Goal: Task Accomplishment & Management: Complete application form

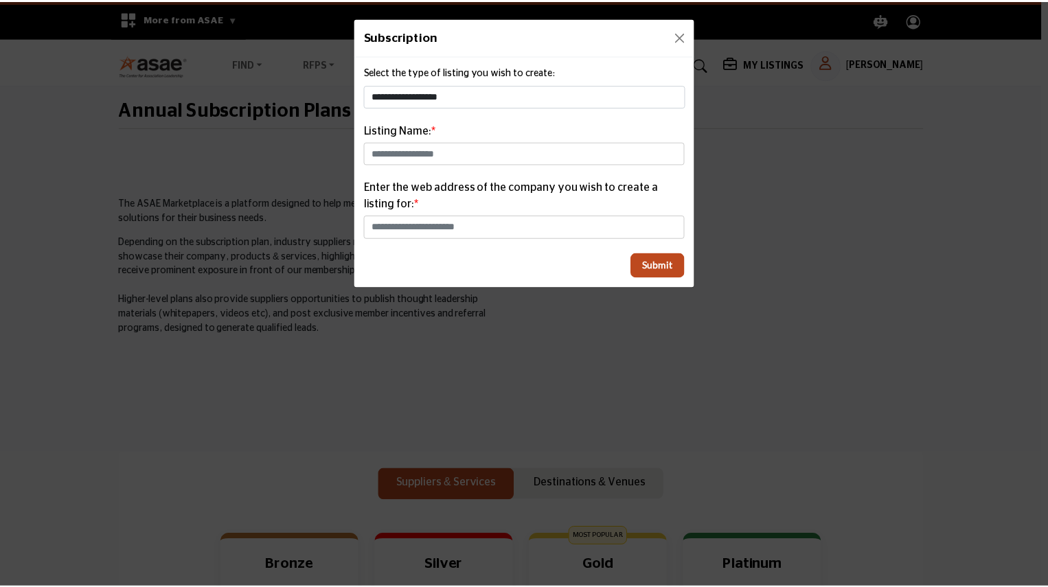
scroll to position [412, 0]
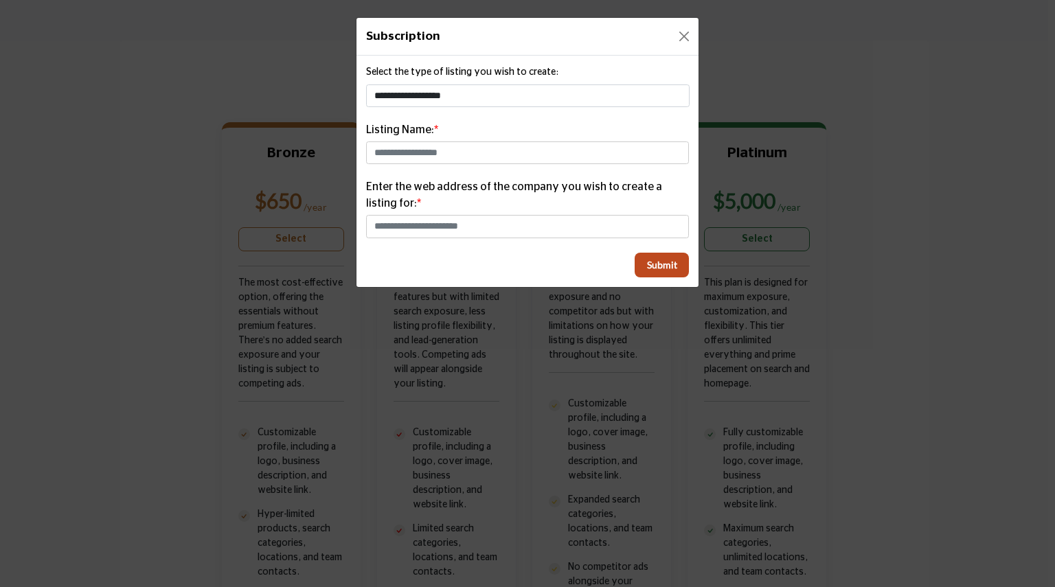
click at [525, 132] on div "Listing Name:" at bounding box center [527, 143] width 323 height 43
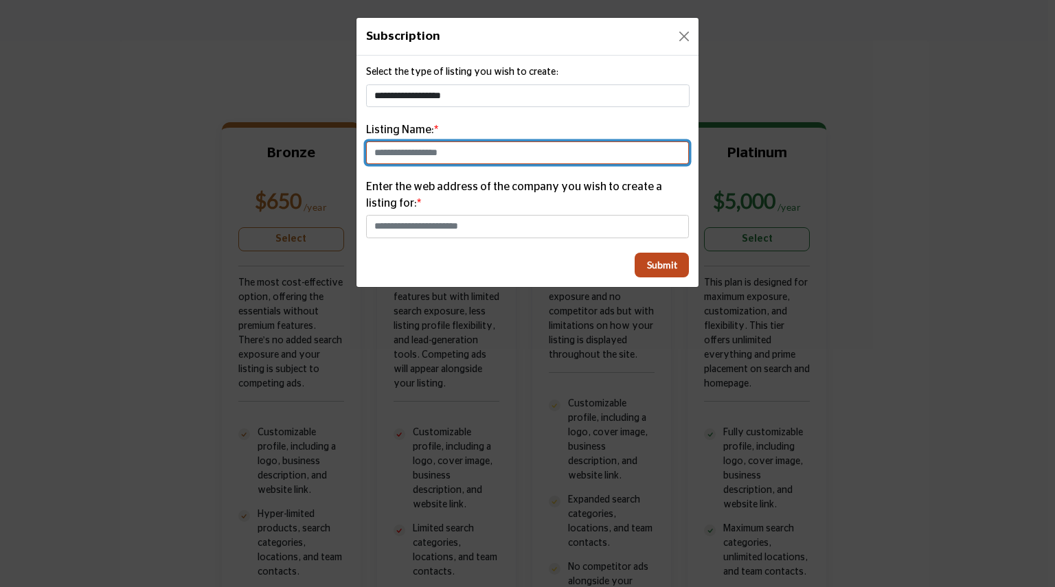
click at [524, 159] on input "text" at bounding box center [527, 153] width 323 height 23
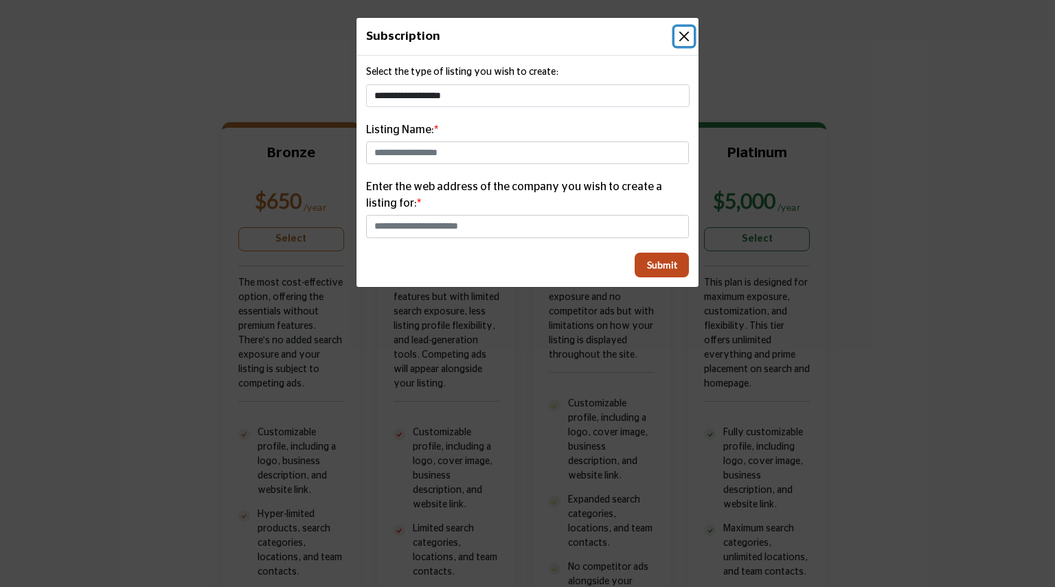
click at [688, 37] on button "Close" at bounding box center [684, 36] width 19 height 19
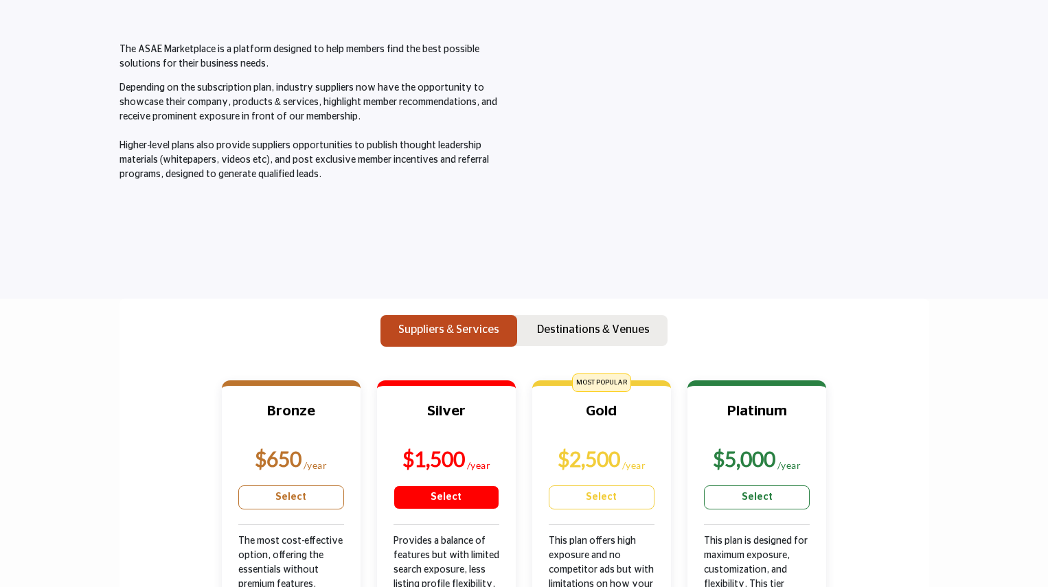
scroll to position [0, 0]
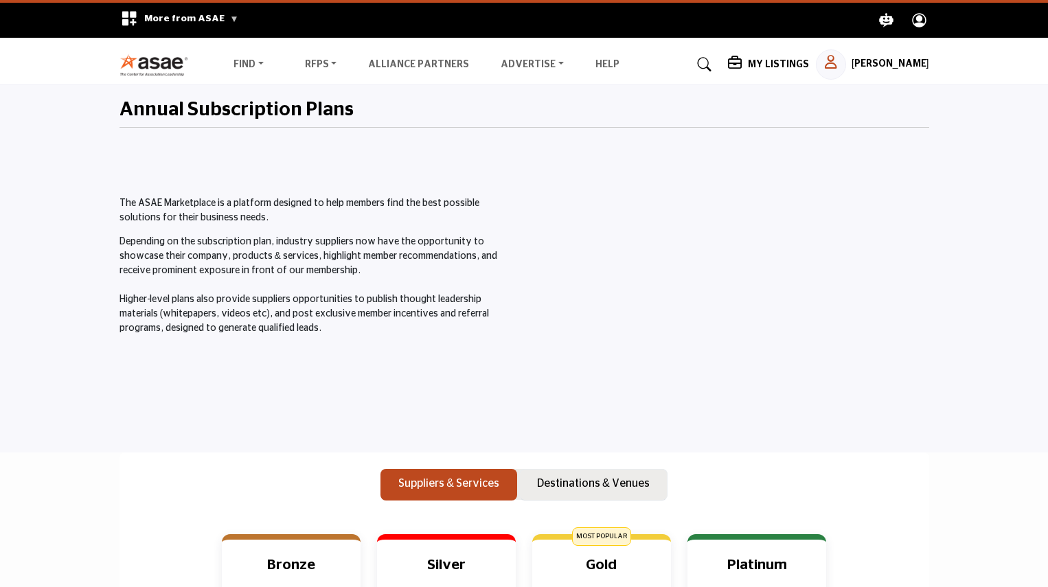
click at [595, 482] on p "Destinations & Venues" at bounding box center [593, 483] width 113 height 16
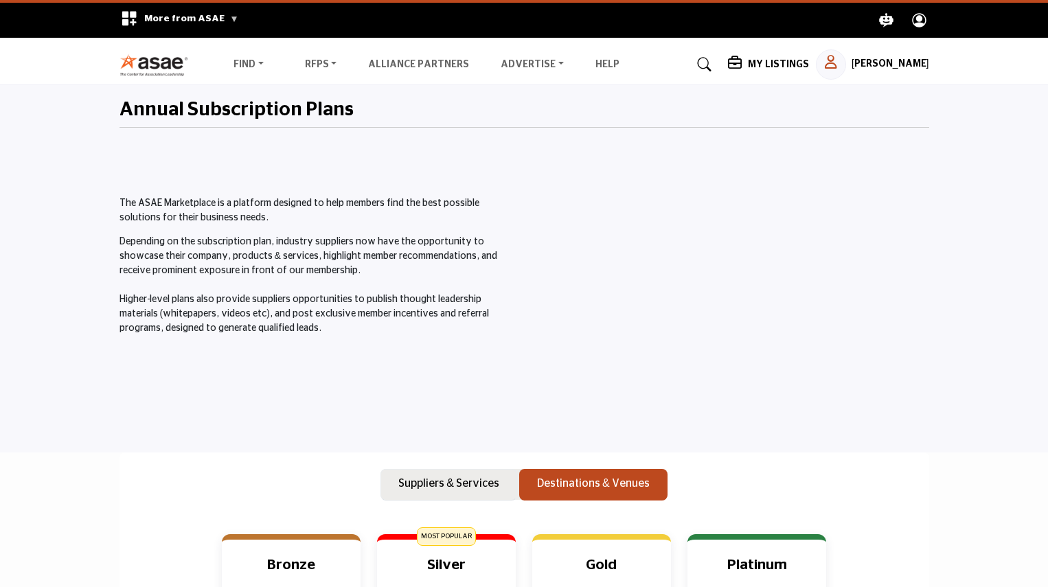
click at [456, 488] on p "Suppliers & Services" at bounding box center [449, 483] width 101 height 16
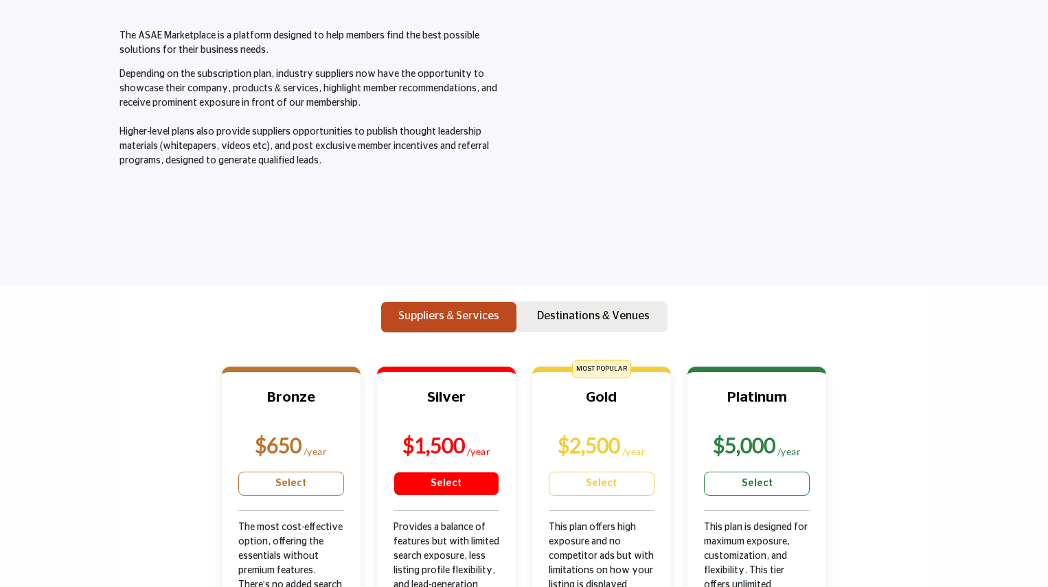
scroll to position [275, 0]
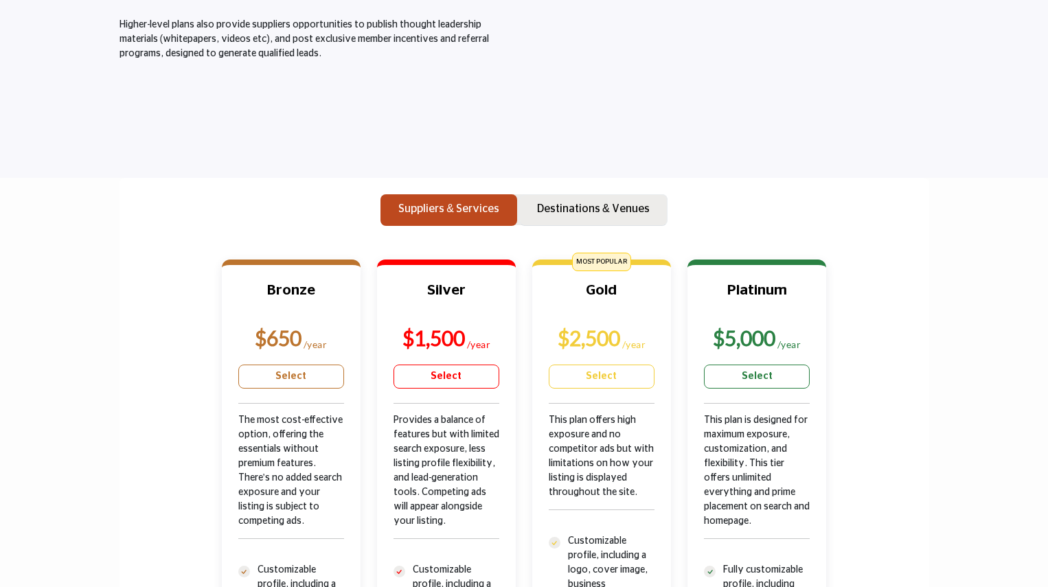
click at [563, 207] on p "Destinations & Venues" at bounding box center [593, 209] width 113 height 16
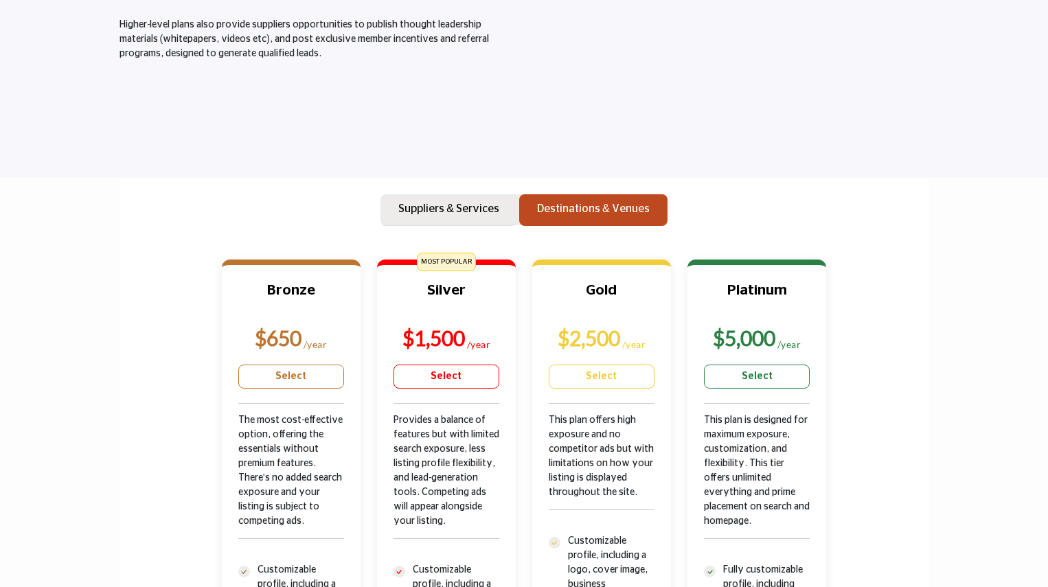
click at [469, 210] on p "Suppliers & Services" at bounding box center [449, 209] width 101 height 16
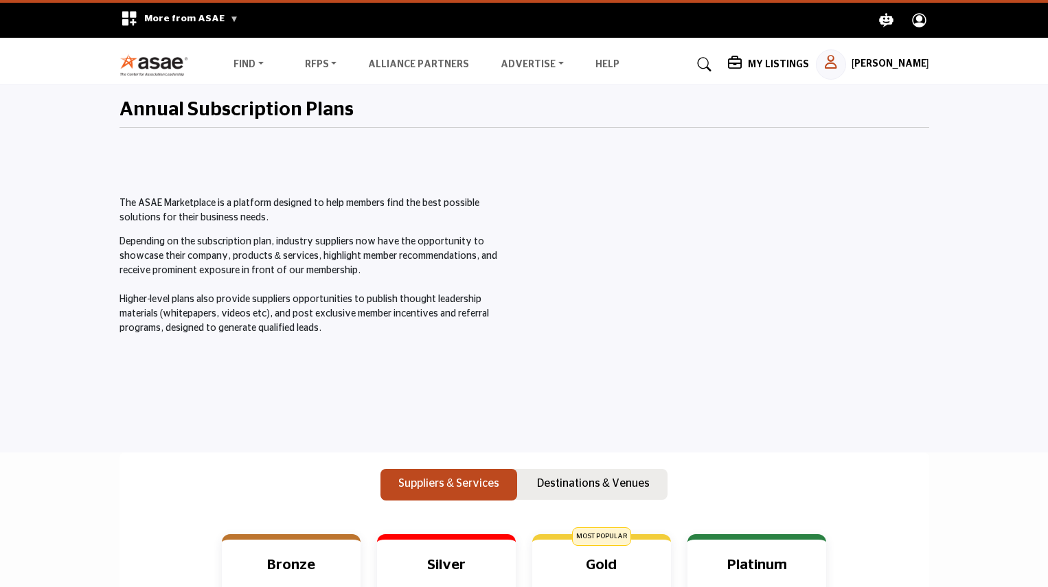
click at [306, 120] on h2 "Annual Subscription Plans" at bounding box center [237, 110] width 234 height 23
click at [787, 64] on h5 "My Listings" at bounding box center [778, 64] width 61 height 12
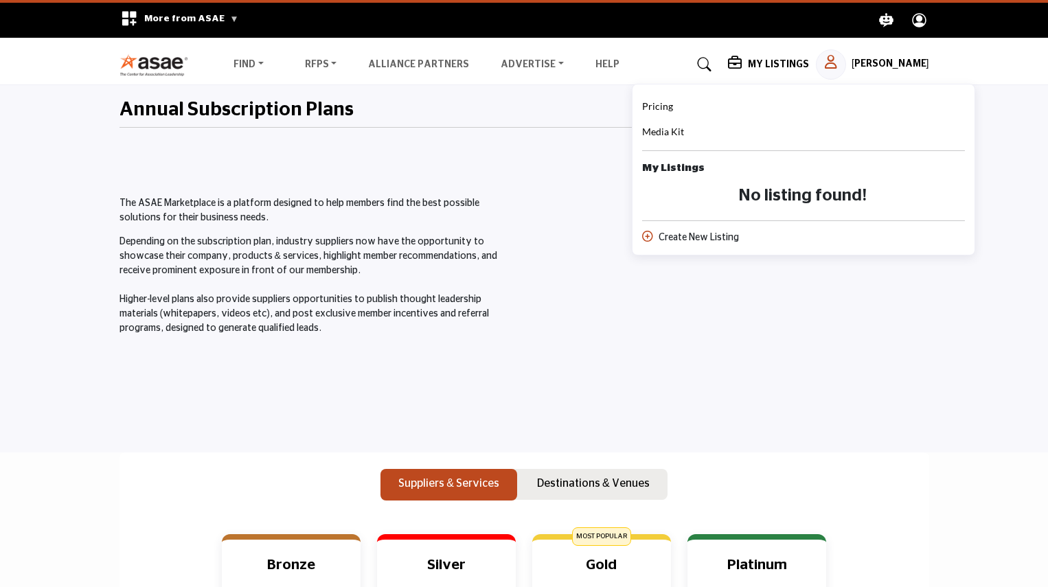
click at [686, 232] on div "Create New Listing" at bounding box center [803, 238] width 323 height 14
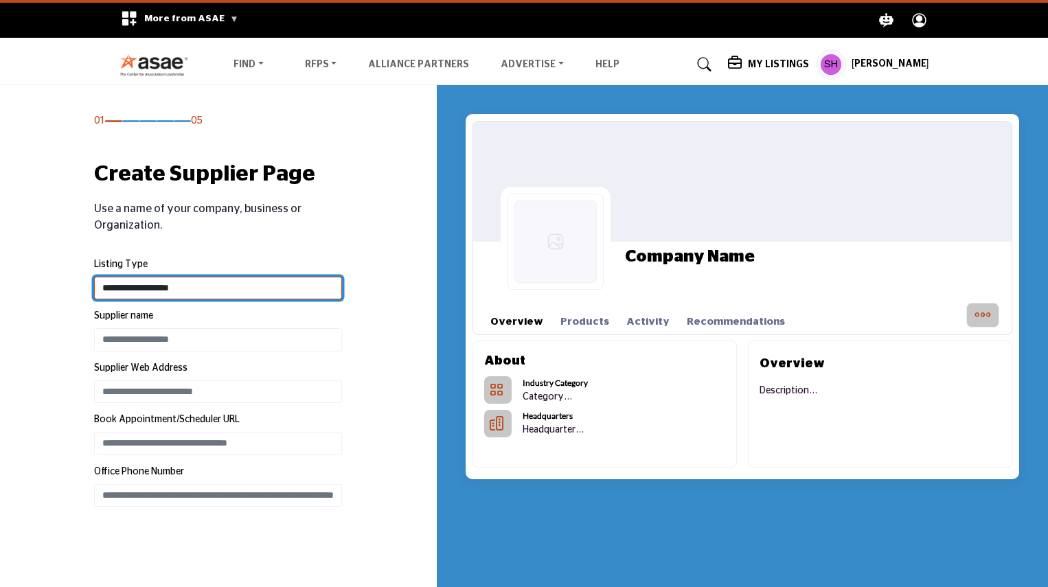
click at [232, 287] on select "**********" at bounding box center [218, 288] width 248 height 23
select select "**********"
click at [94, 277] on select "**********" at bounding box center [218, 288] width 248 height 23
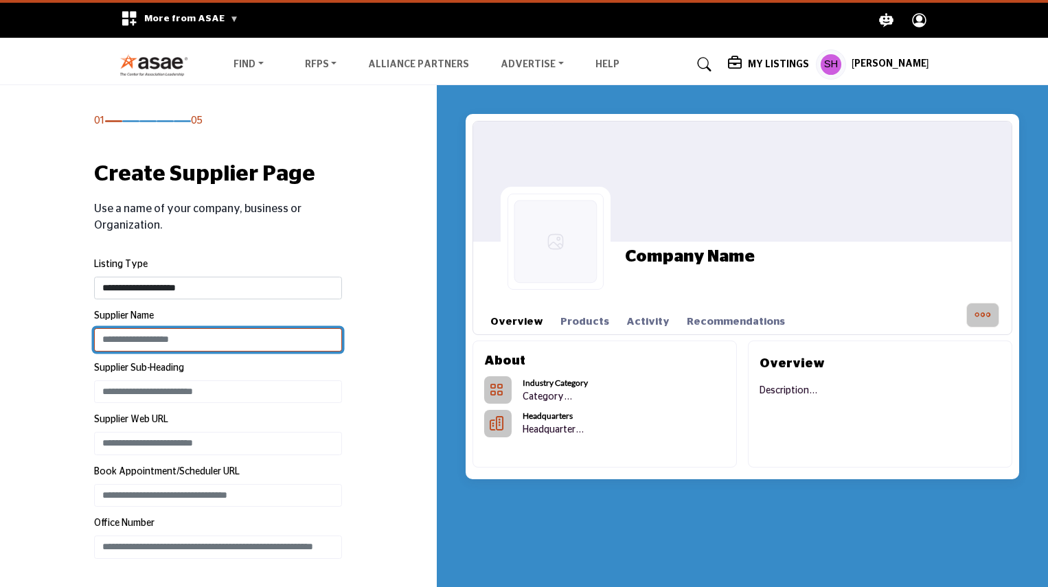
click at [224, 348] on input "Enter Supplier name" at bounding box center [218, 339] width 248 height 23
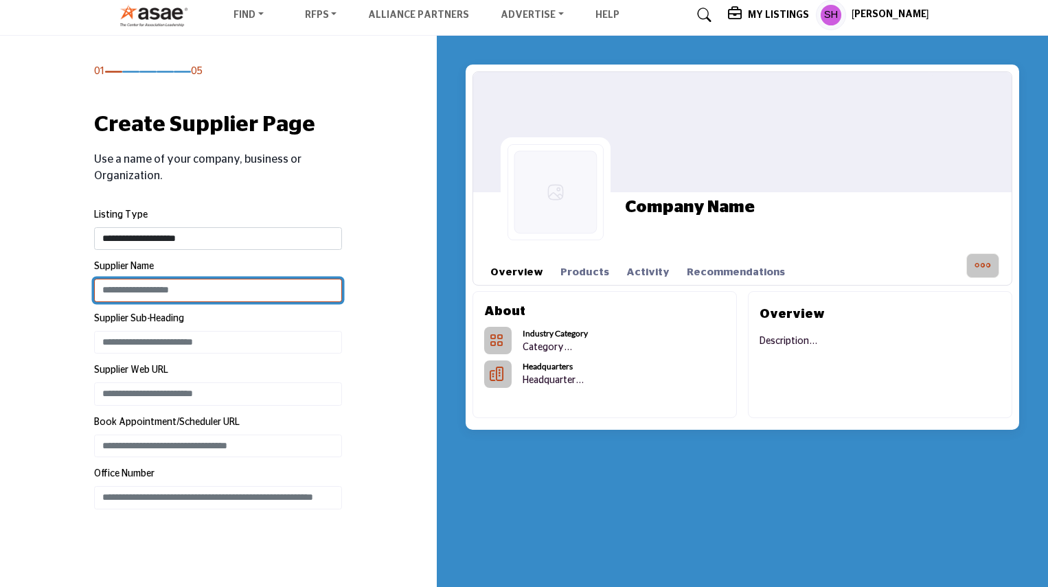
scroll to position [69, 0]
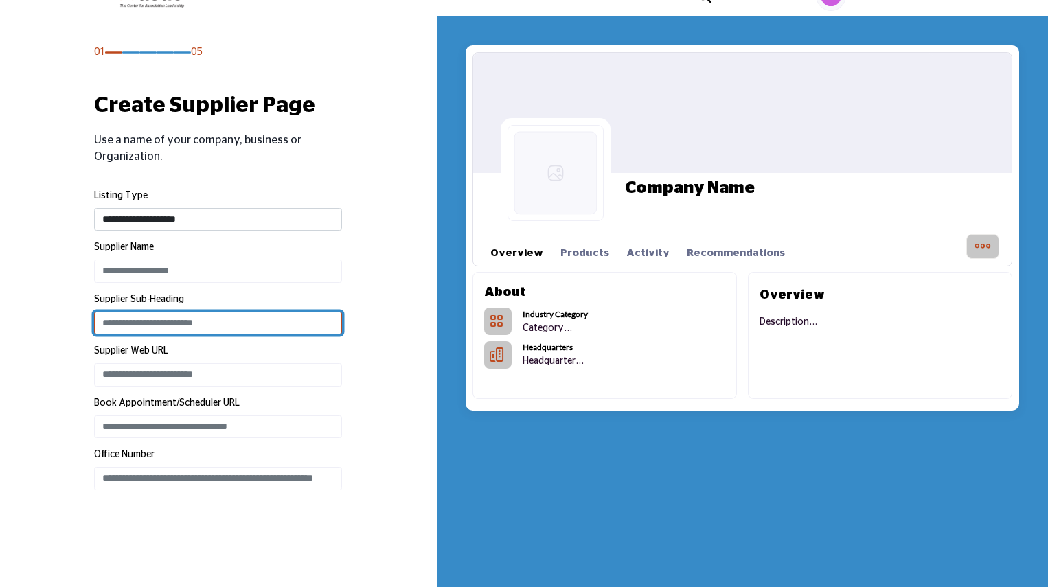
click at [181, 325] on input "Enter Supplier Sub-Heading" at bounding box center [218, 323] width 248 height 23
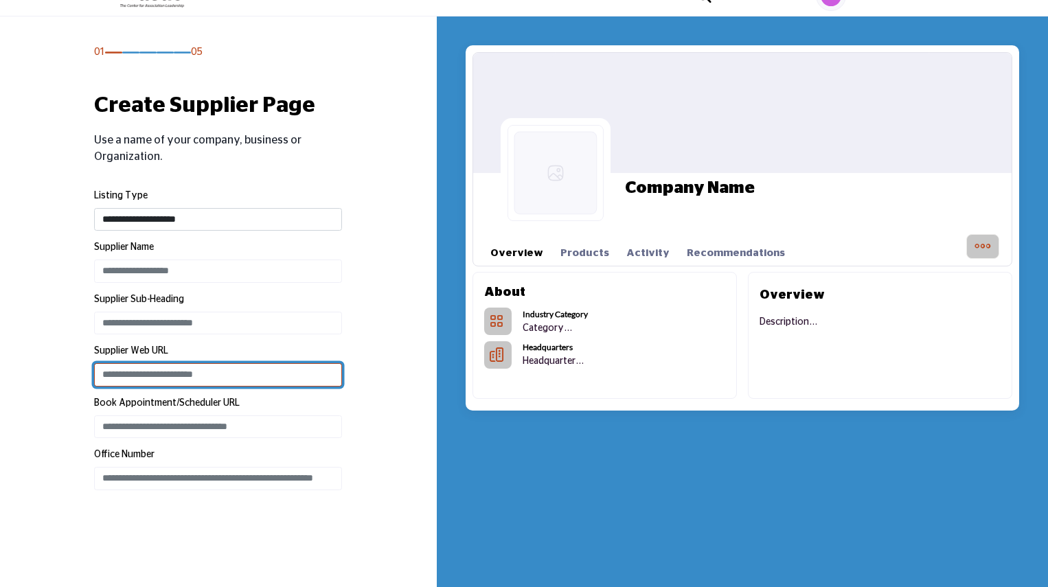
click at [216, 370] on input "Enter Supplier Web Address" at bounding box center [218, 374] width 248 height 23
type input "**********"
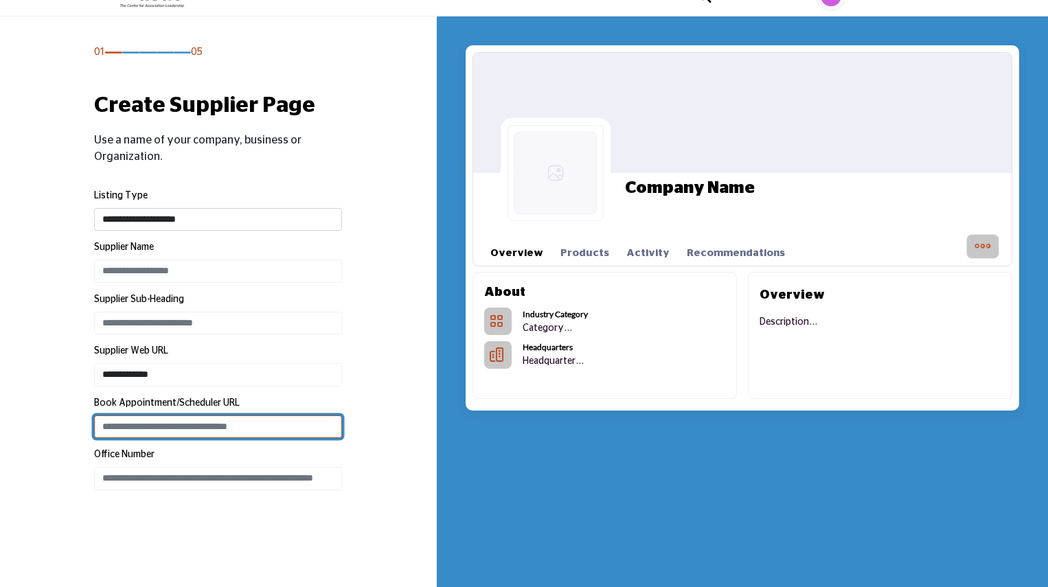
click at [123, 429] on input "Enter Book Appointment/Scheduler URL" at bounding box center [218, 427] width 248 height 23
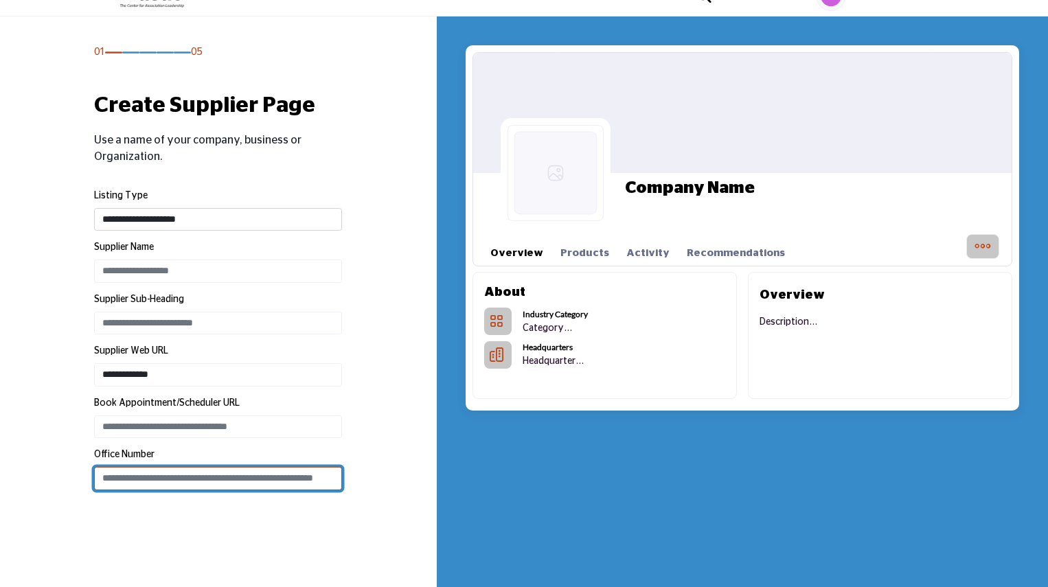
click at [160, 475] on input "Enter Office Phone Number Include country code e.g. +1.987.654.3210" at bounding box center [218, 478] width 248 height 23
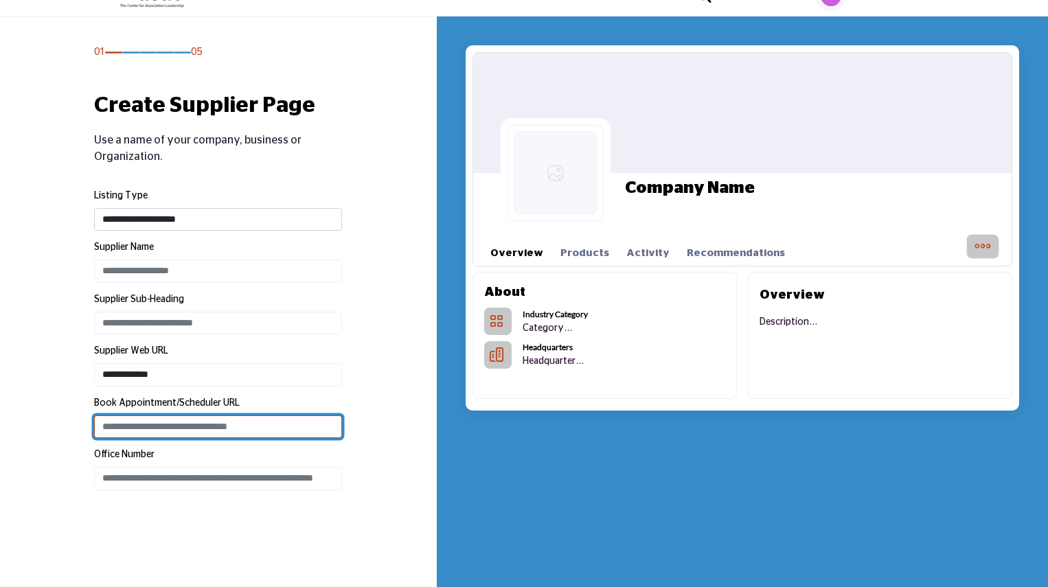
click at [282, 425] on input "Enter Book Appointment/Scheduler URL" at bounding box center [218, 427] width 248 height 23
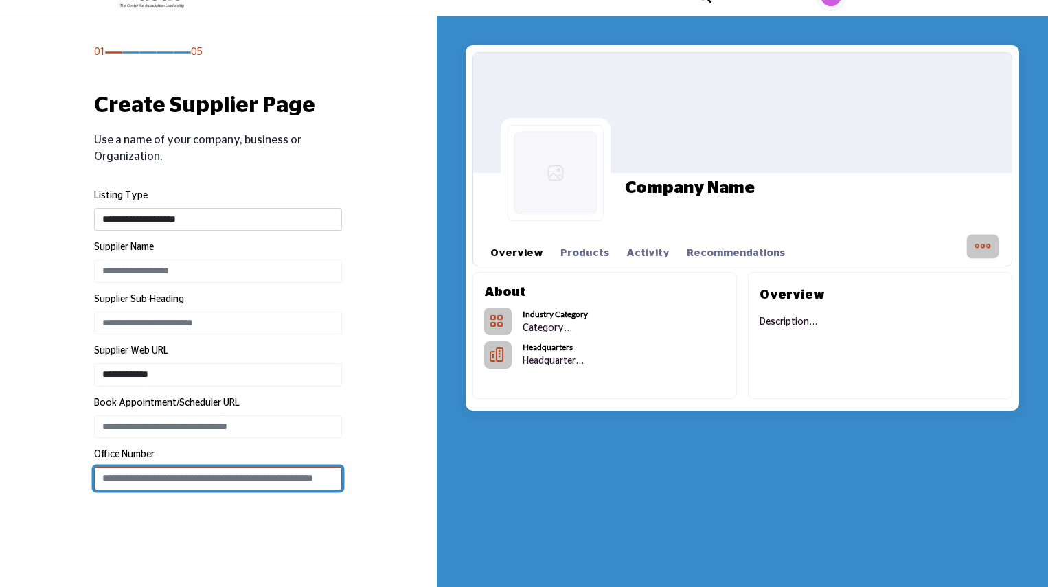
click at [304, 476] on input "Enter Office Phone Number Include country code e.g. +1.987.654.3210" at bounding box center [218, 478] width 248 height 23
paste input "**********"
type input "**********"
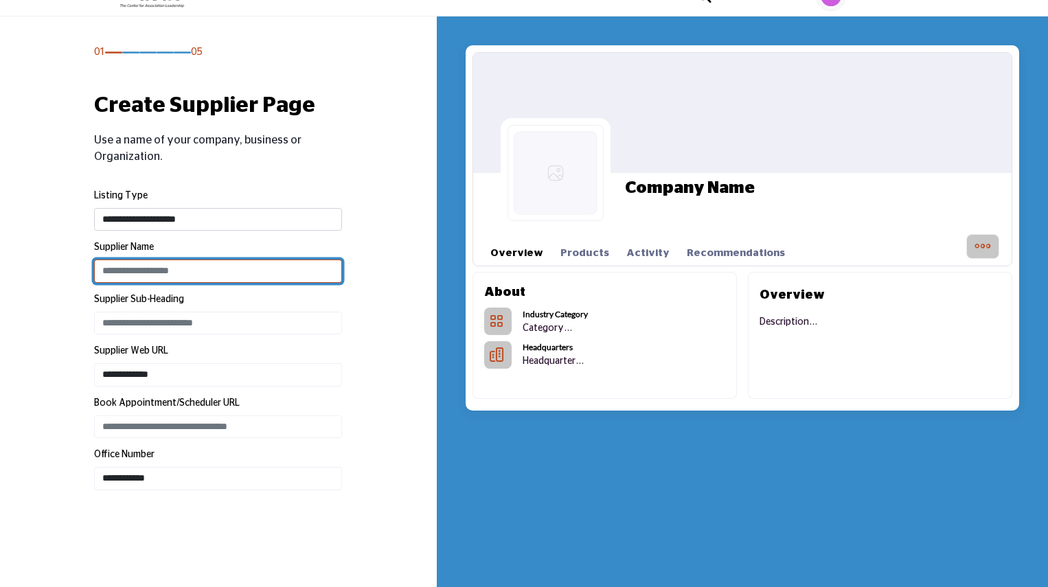
click at [172, 263] on input "Enter Supplier name" at bounding box center [218, 271] width 248 height 23
type input "**********"
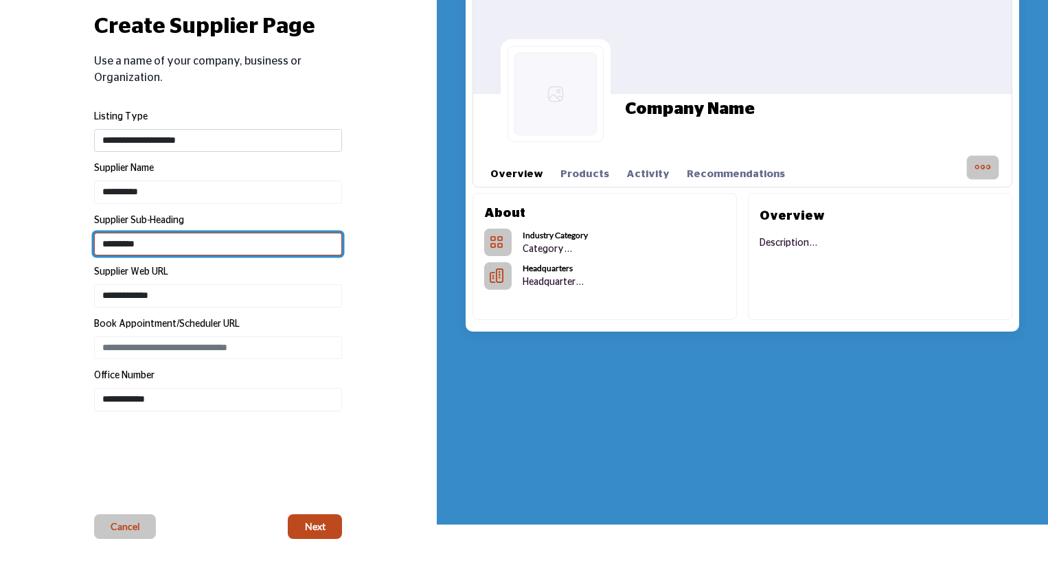
scroll to position [206, 0]
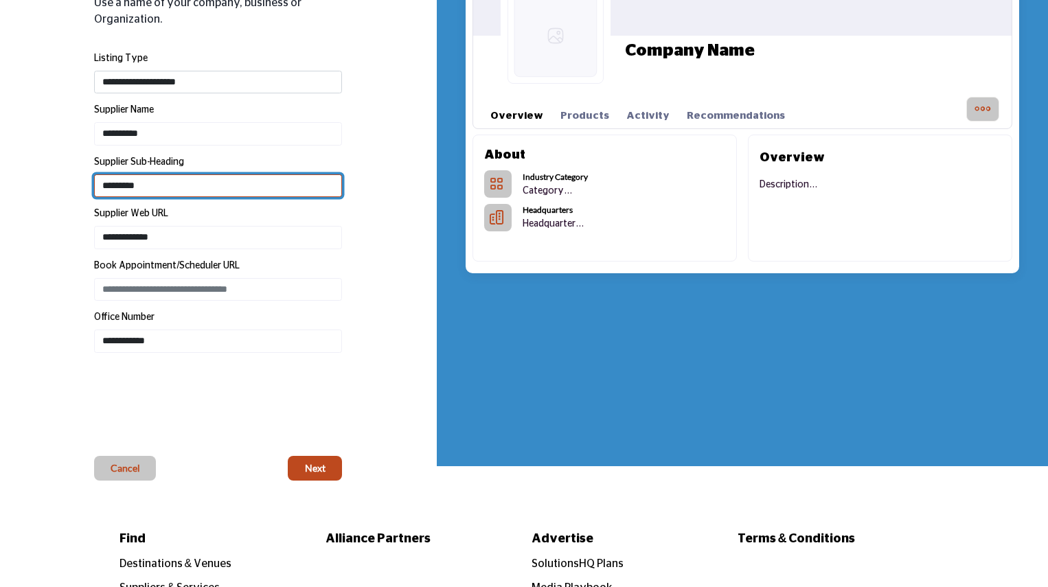
type input "*********"
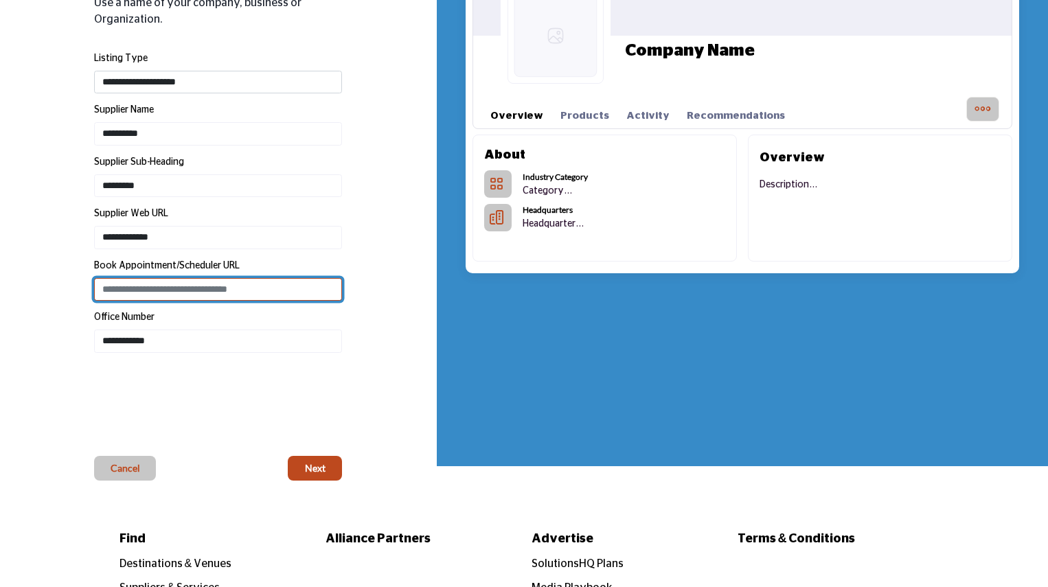
click at [280, 293] on input "Enter Book Appointment/Scheduler URL" at bounding box center [218, 289] width 248 height 23
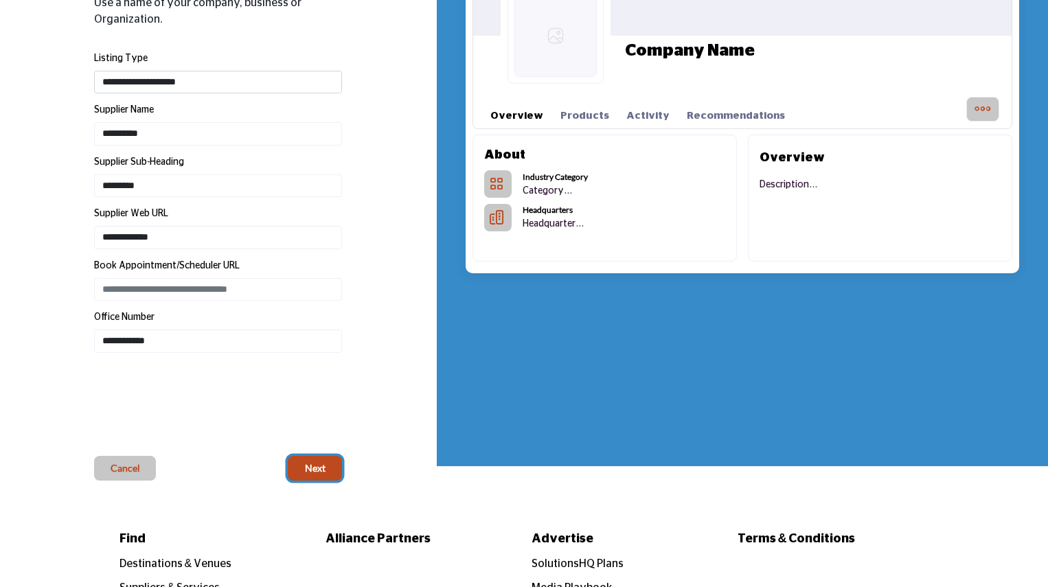
click at [332, 458] on button "Next" at bounding box center [315, 468] width 54 height 25
type input "**********"
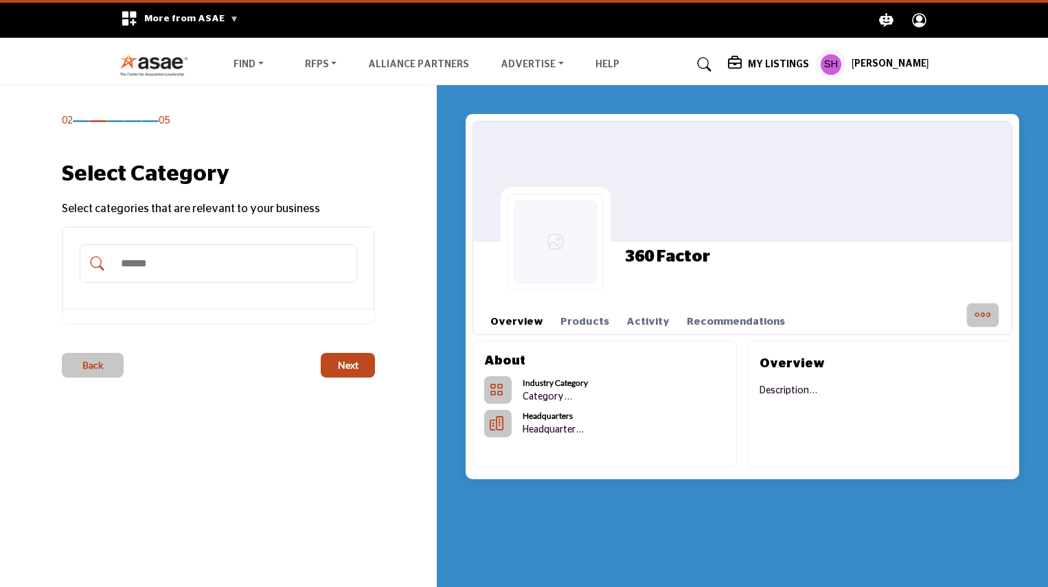
click at [279, 269] on input "Search Category" at bounding box center [232, 264] width 237 height 30
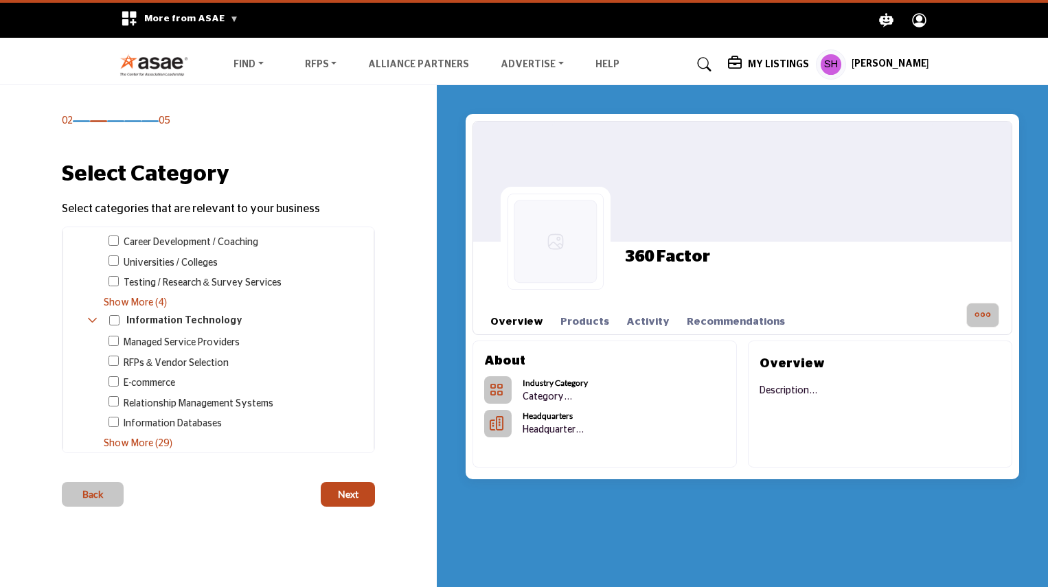
scroll to position [174, 0]
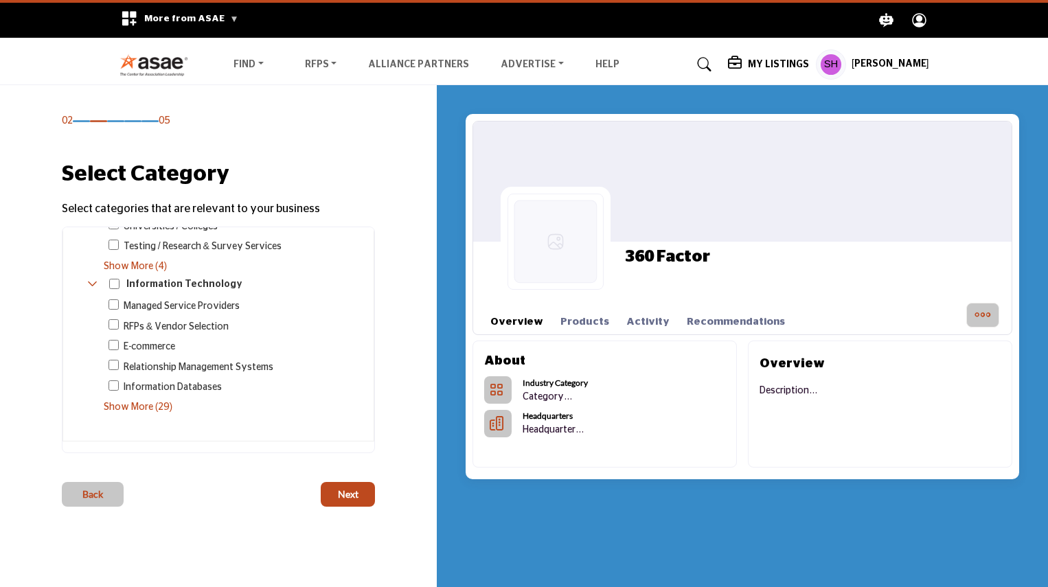
click at [155, 401] on span "Show More (29)" at bounding box center [231, 408] width 254 height 14
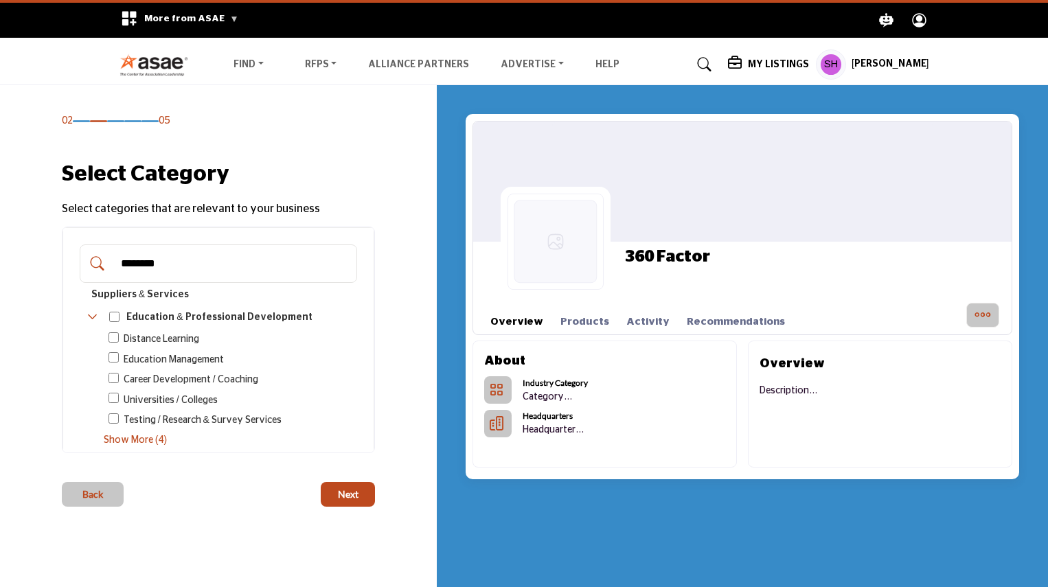
scroll to position [69, 0]
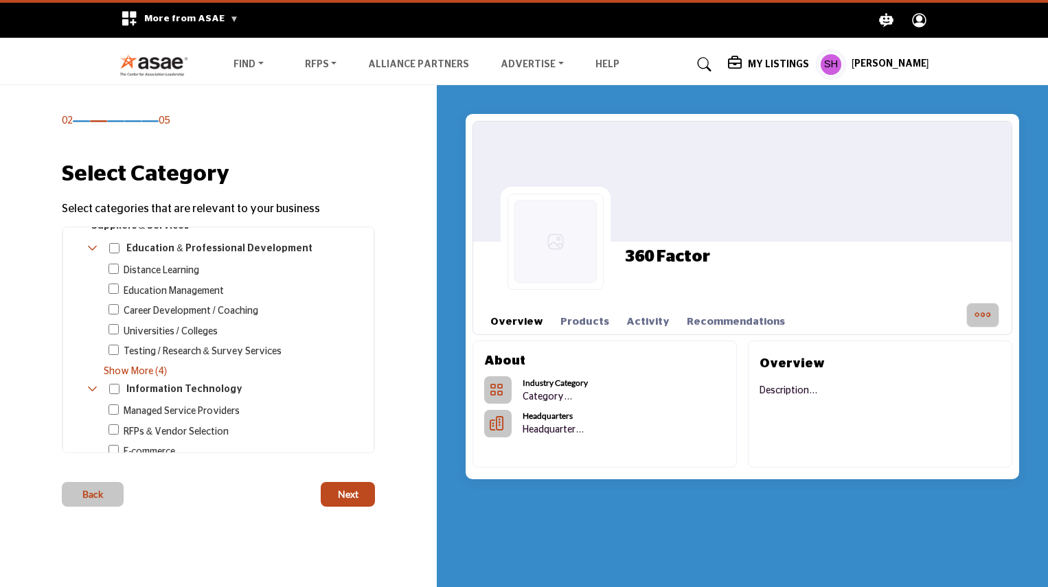
click at [135, 366] on span "Show More (4)" at bounding box center [231, 372] width 254 height 14
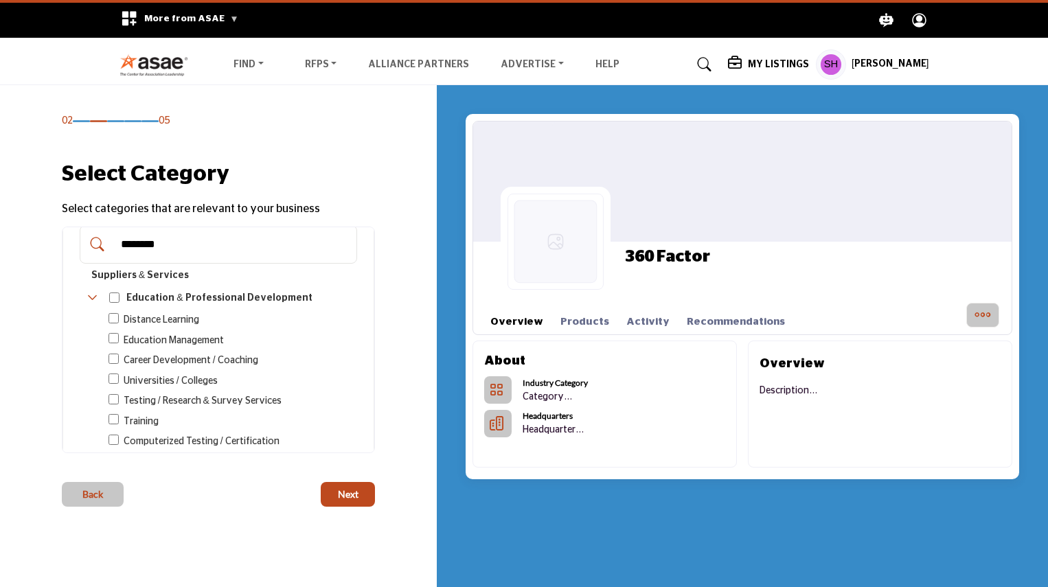
scroll to position [0, 0]
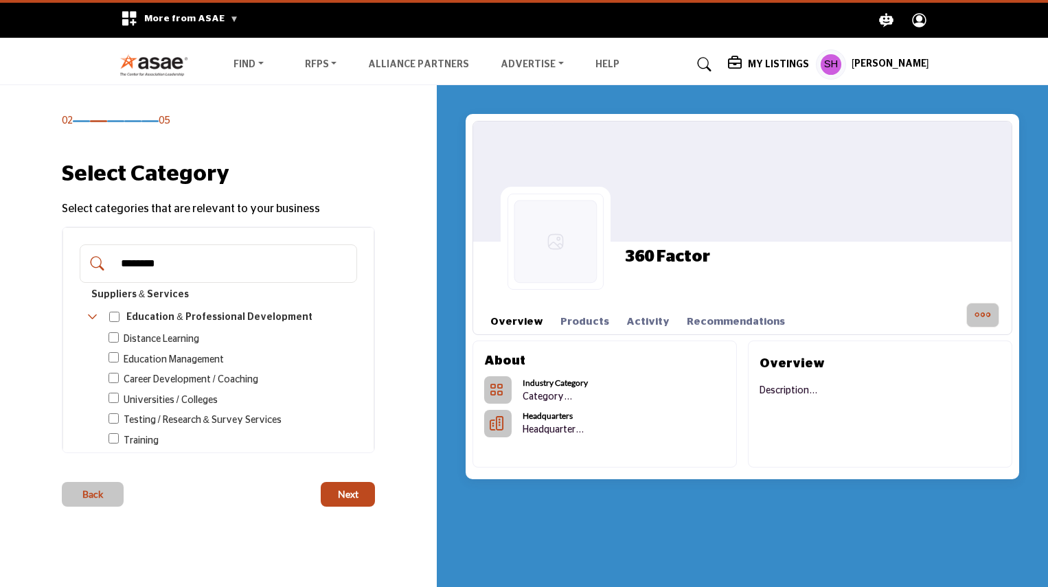
click at [207, 274] on input "********" at bounding box center [232, 264] width 237 height 30
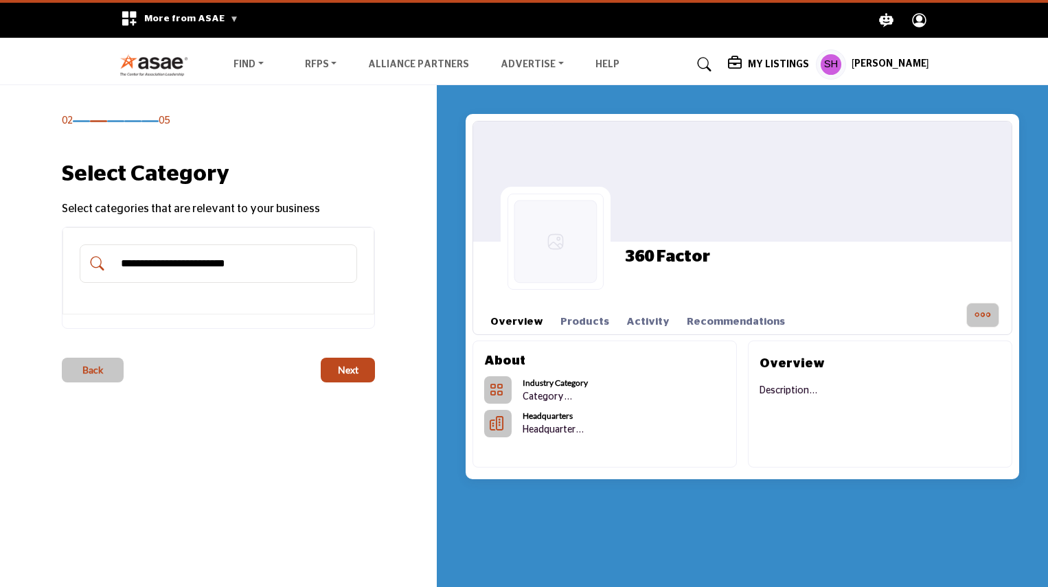
type input "**********"
click at [353, 368] on span "Next" at bounding box center [348, 370] width 21 height 14
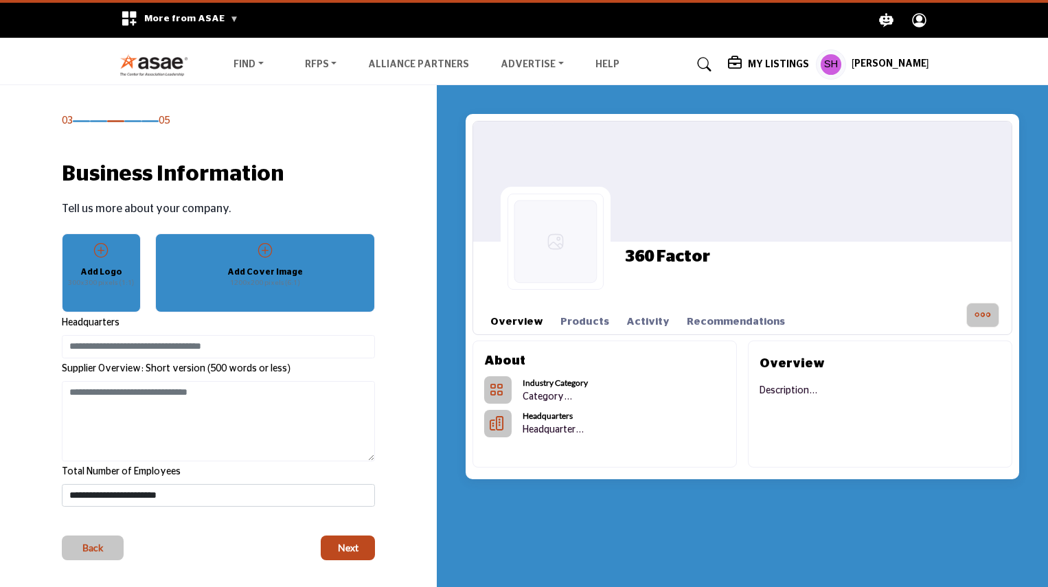
click at [115, 276] on h5 "Add Logo" at bounding box center [101, 272] width 42 height 12
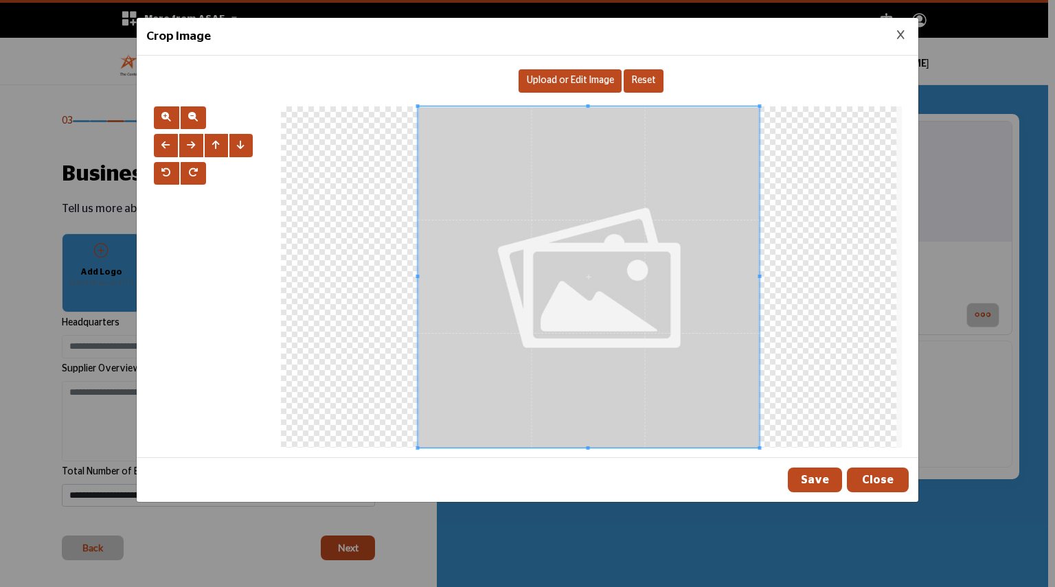
click at [567, 77] on span "Upload or Edit Image" at bounding box center [570, 81] width 87 height 10
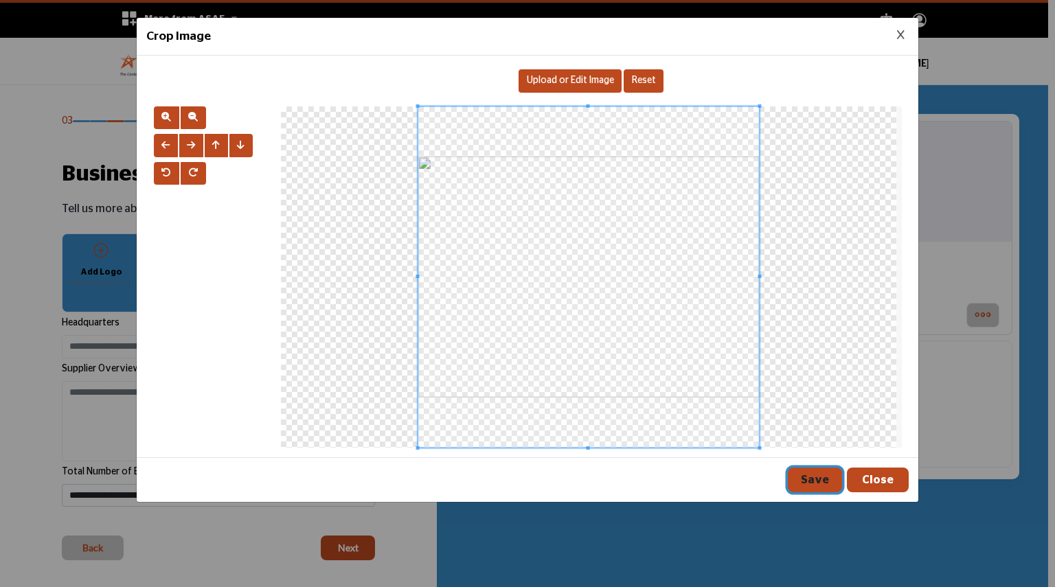
click at [837, 482] on button "Save" at bounding box center [815, 480] width 54 height 25
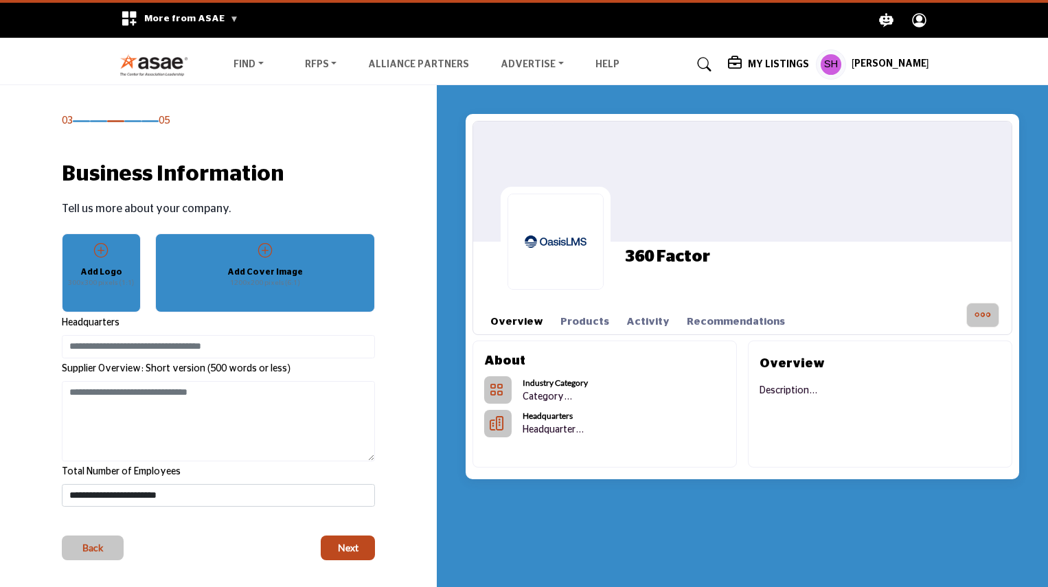
click at [281, 278] on p "1200x200 pixels (6:1)" at bounding box center [265, 283] width 70 height 10
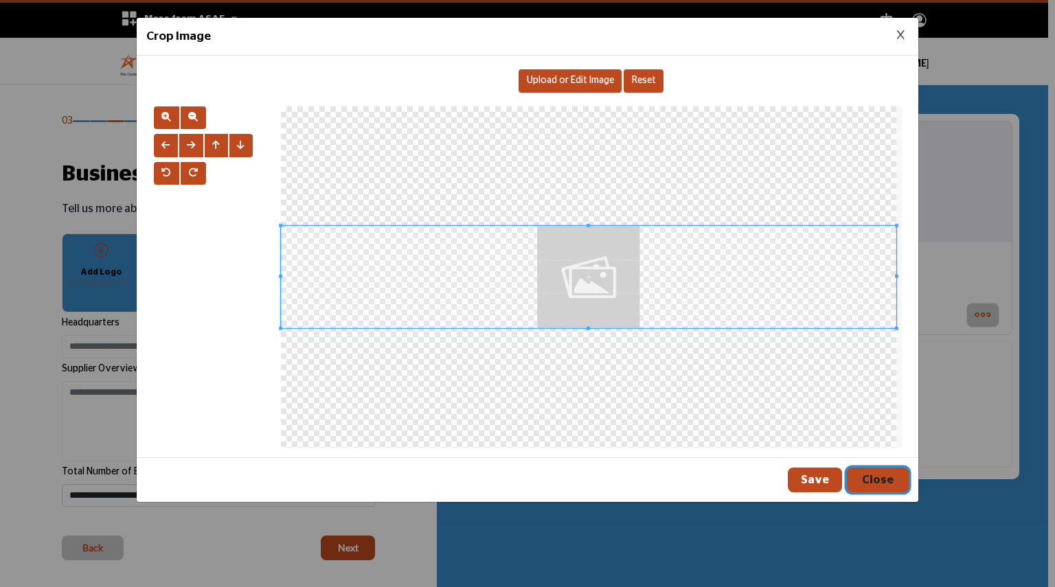
click at [882, 475] on button "Close" at bounding box center [878, 480] width 62 height 25
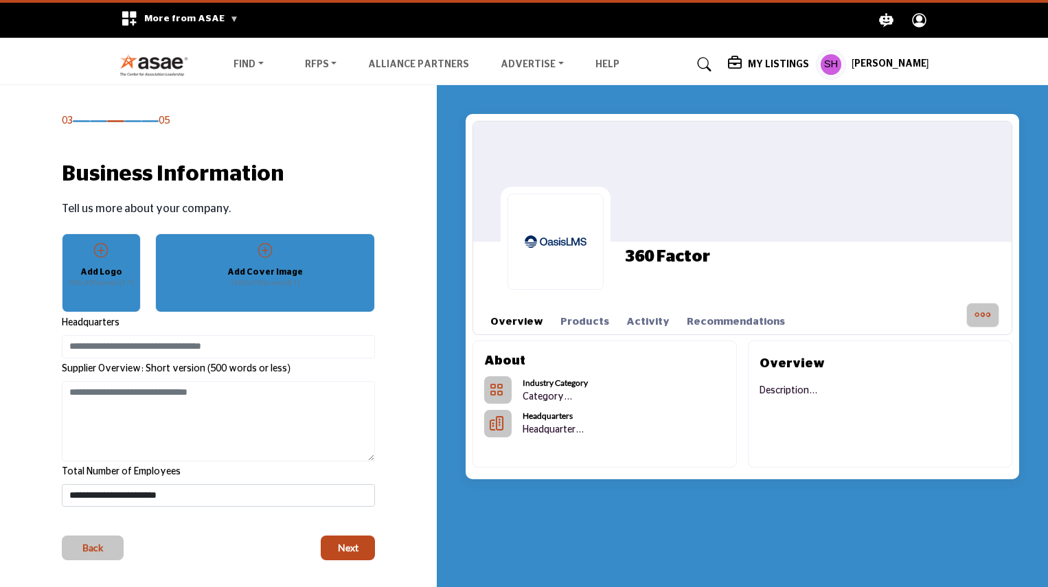
click at [289, 269] on h5 "Add Cover Image" at bounding box center [265, 272] width 76 height 12
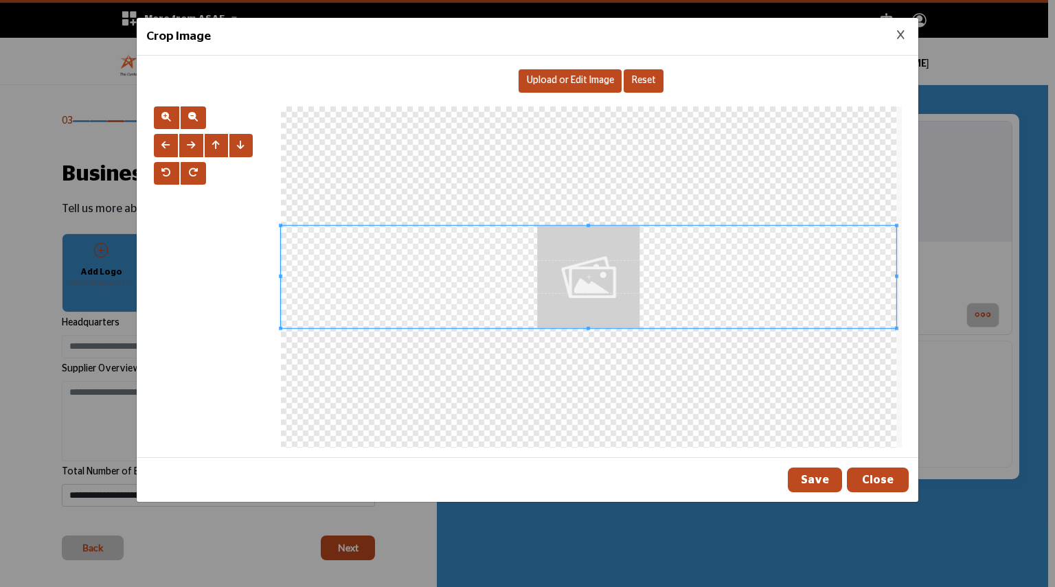
click at [561, 80] on span "Upload or Edit Image" at bounding box center [570, 81] width 87 height 10
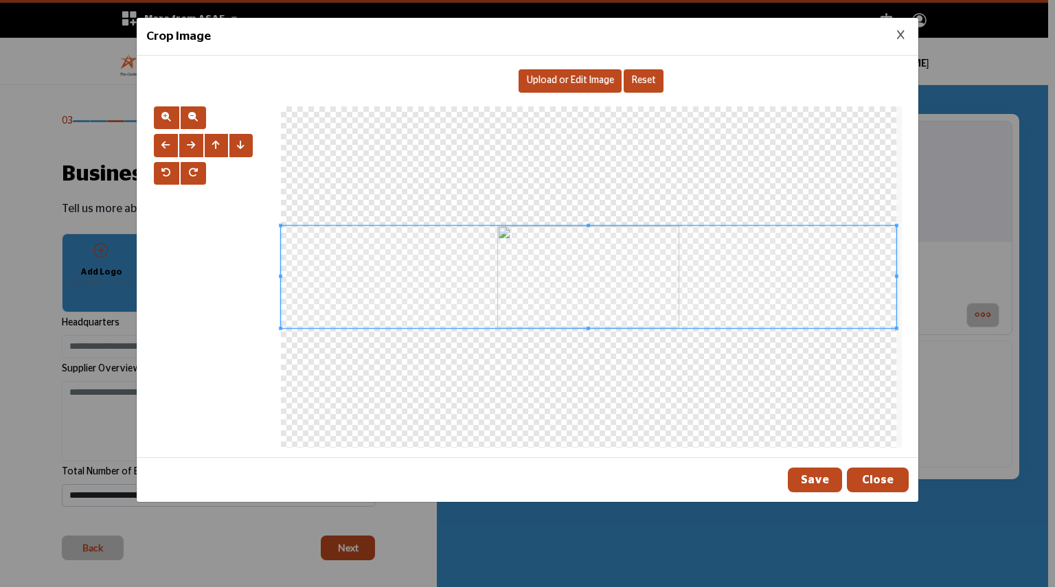
click at [574, 273] on span at bounding box center [589, 277] width 616 height 102
click at [667, 302] on span at bounding box center [589, 283] width 616 height 102
click at [653, 80] on span "Reset" at bounding box center [644, 81] width 24 height 10
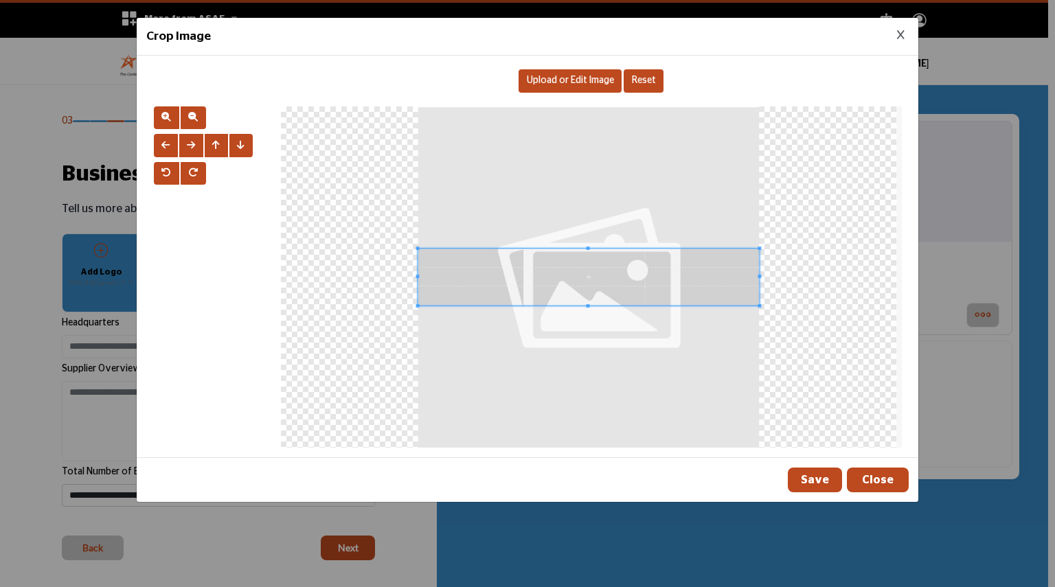
click at [546, 86] on div "Upload or Edit Image" at bounding box center [570, 80] width 103 height 23
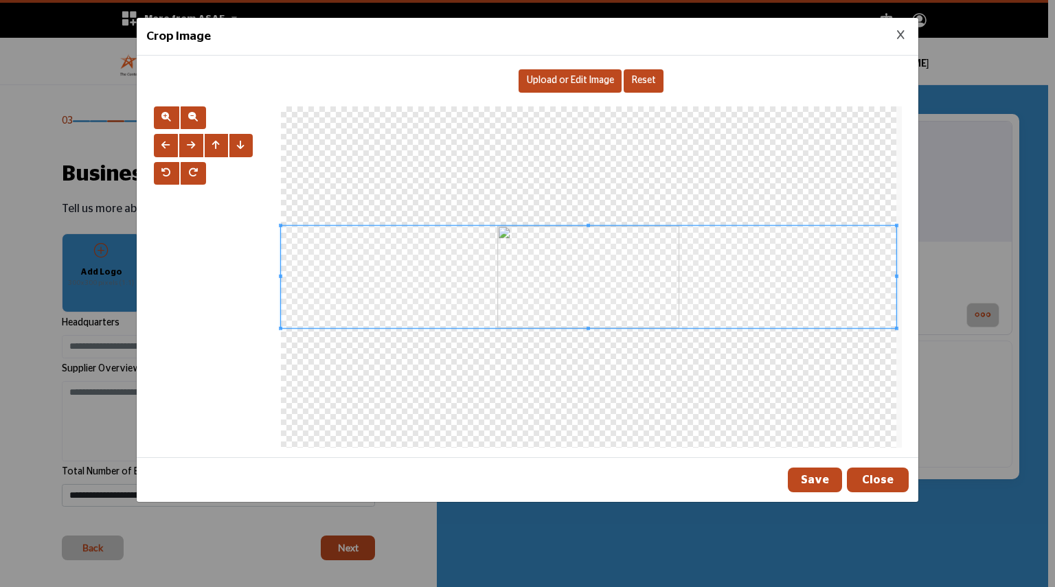
click at [897, 388] on div at bounding box center [591, 276] width 621 height 341
click at [580, 183] on div at bounding box center [589, 276] width 616 height 341
click at [595, 278] on span at bounding box center [587, 277] width 603 height 100
click at [819, 478] on button "Save" at bounding box center [815, 480] width 54 height 25
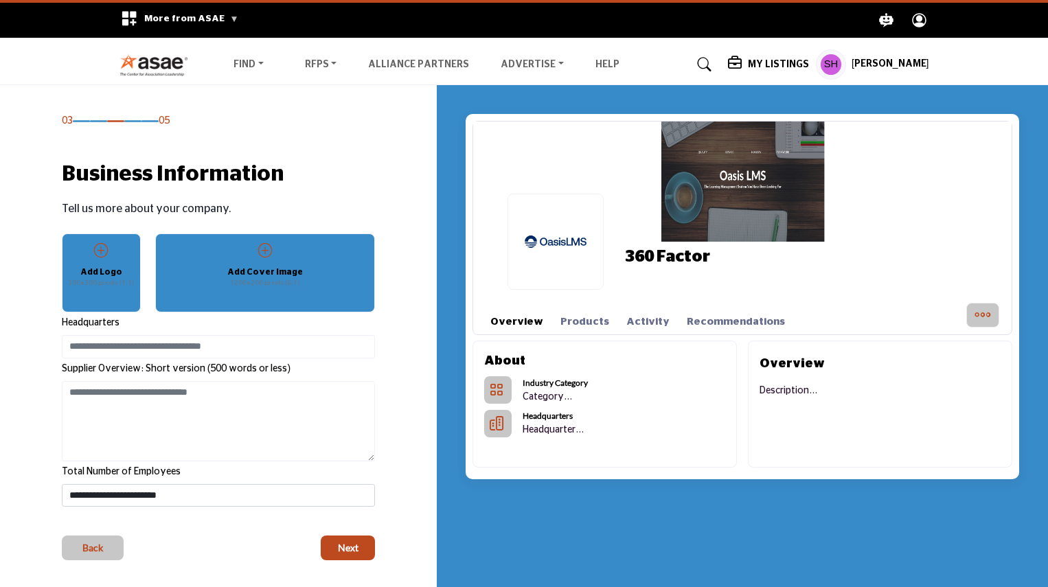
click at [752, 215] on div "360 Factor" at bounding box center [756, 242] width 511 height 110
click at [270, 262] on div "Add Cover Image 1200x200 pixels (6:1)" at bounding box center [265, 266] width 194 height 47
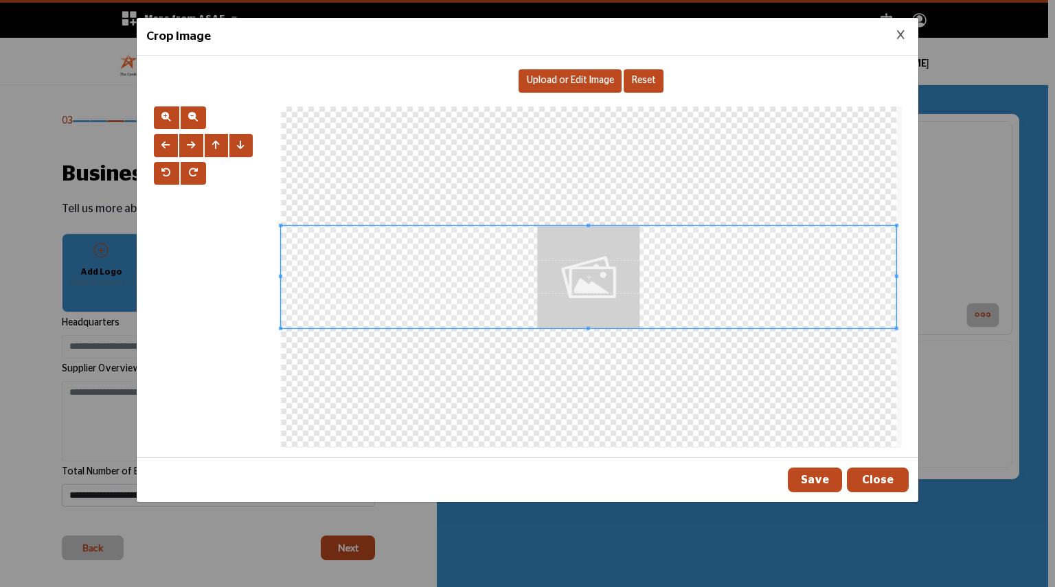
click at [565, 232] on span at bounding box center [589, 277] width 616 height 102
click at [579, 184] on div at bounding box center [589, 276] width 616 height 341
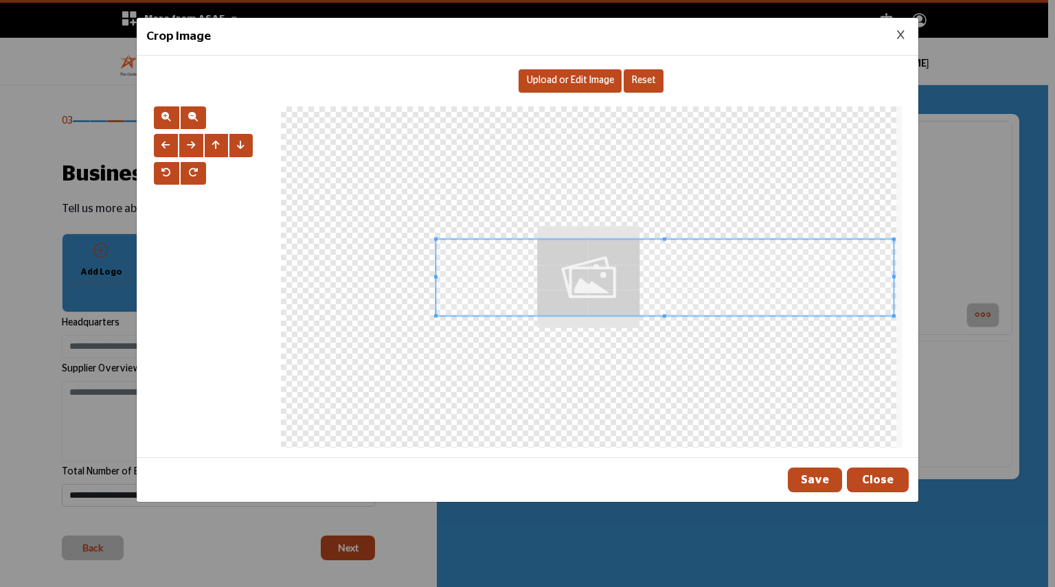
click at [436, 240] on span at bounding box center [435, 277] width 3 height 76
click at [606, 284] on span at bounding box center [666, 278] width 456 height 76
click at [567, 79] on span "Upload or Edit Image" at bounding box center [570, 81] width 87 height 10
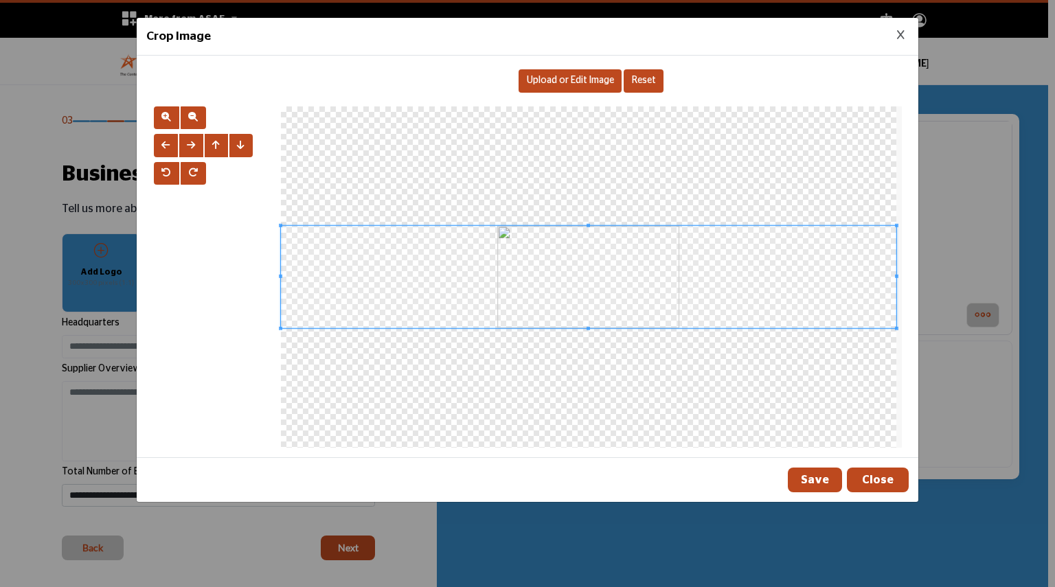
click at [583, 192] on div at bounding box center [589, 276] width 616 height 341
click at [594, 381] on div at bounding box center [589, 276] width 616 height 341
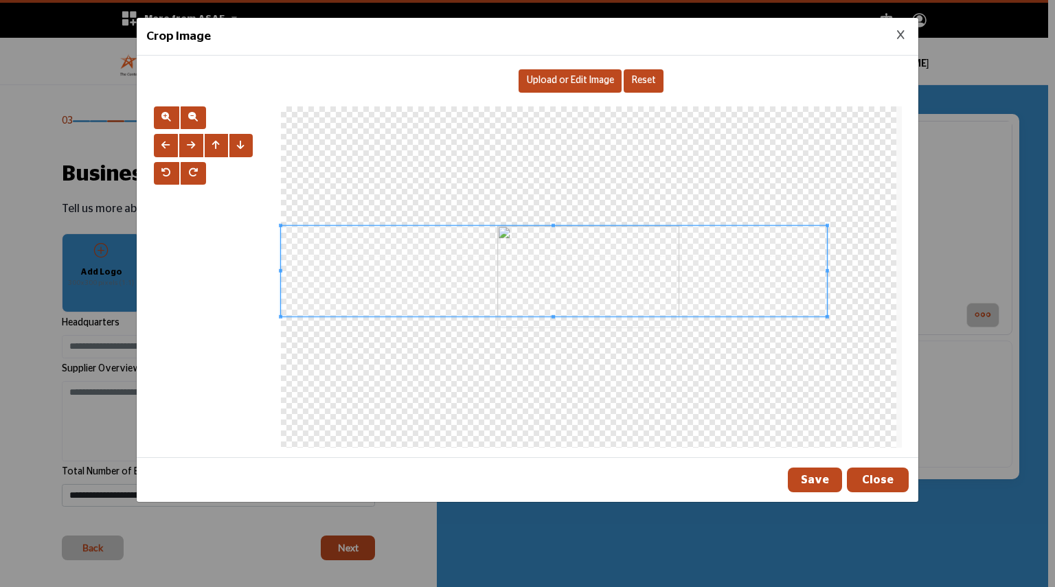
click at [829, 324] on div at bounding box center [589, 276] width 616 height 341
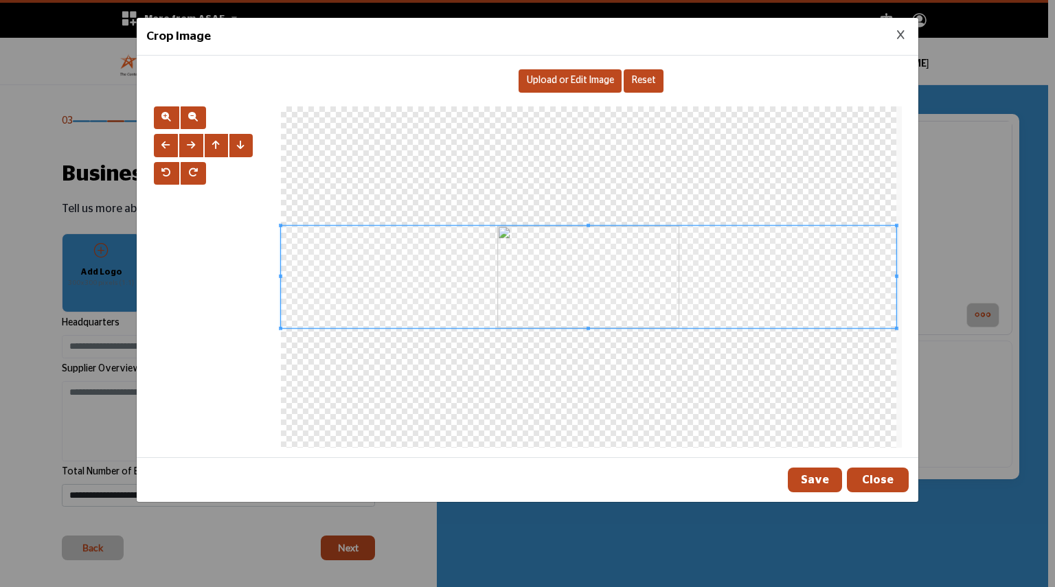
click at [919, 399] on div "Crop Image Upload or Edit Image Reset" at bounding box center [527, 260] width 783 height 486
click at [598, 224] on span at bounding box center [589, 275] width 616 height 102
click at [519, 281] on span at bounding box center [589, 275] width 616 height 102
click at [467, 275] on span at bounding box center [589, 279] width 616 height 102
click at [188, 140] on span "button" at bounding box center [191, 145] width 8 height 10
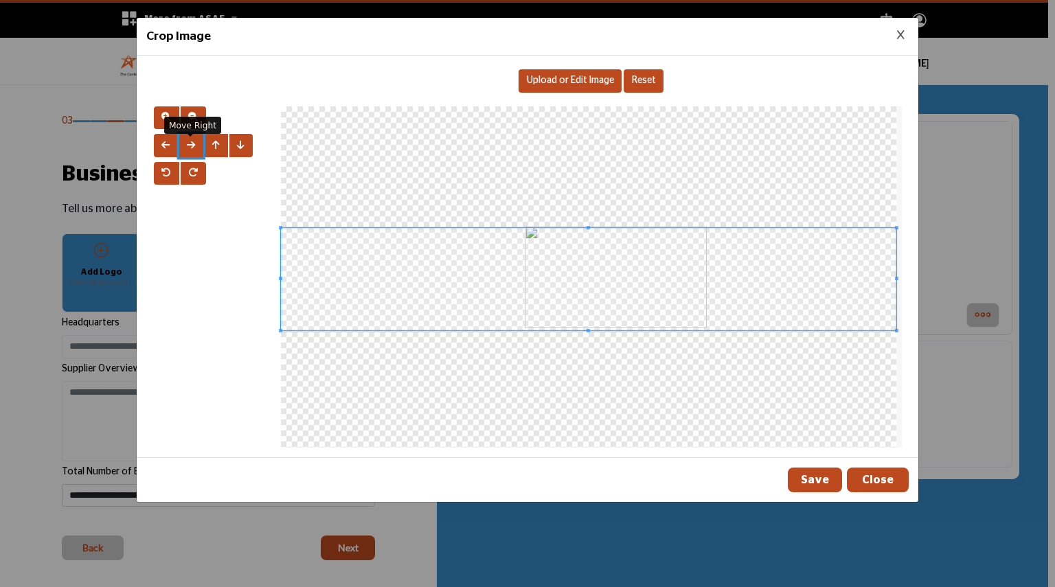
click at [188, 140] on span "button" at bounding box center [191, 145] width 8 height 10
click at [157, 144] on button "button" at bounding box center [166, 145] width 24 height 23
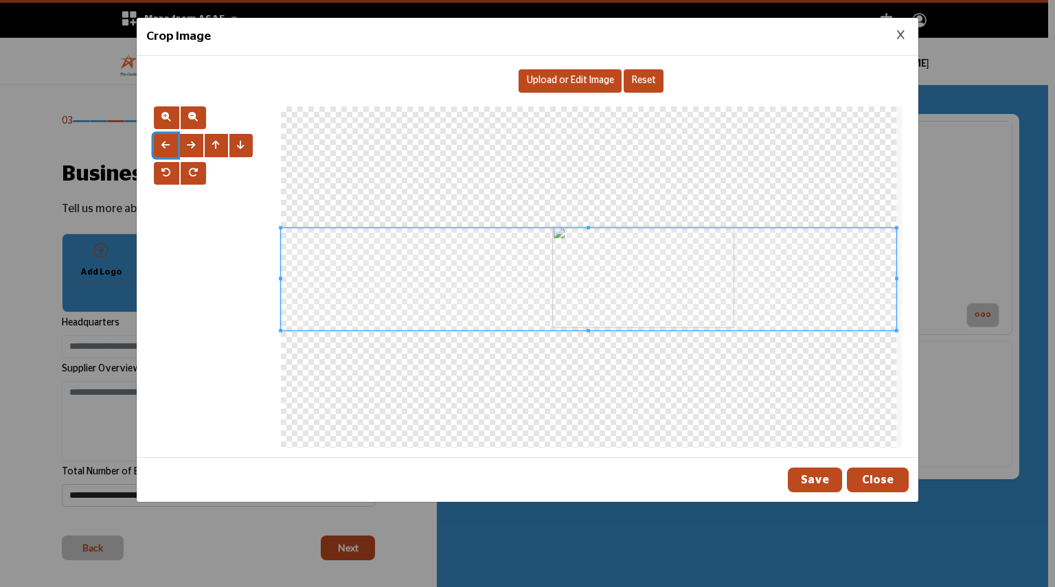
click at [157, 144] on button "button" at bounding box center [166, 145] width 24 height 23
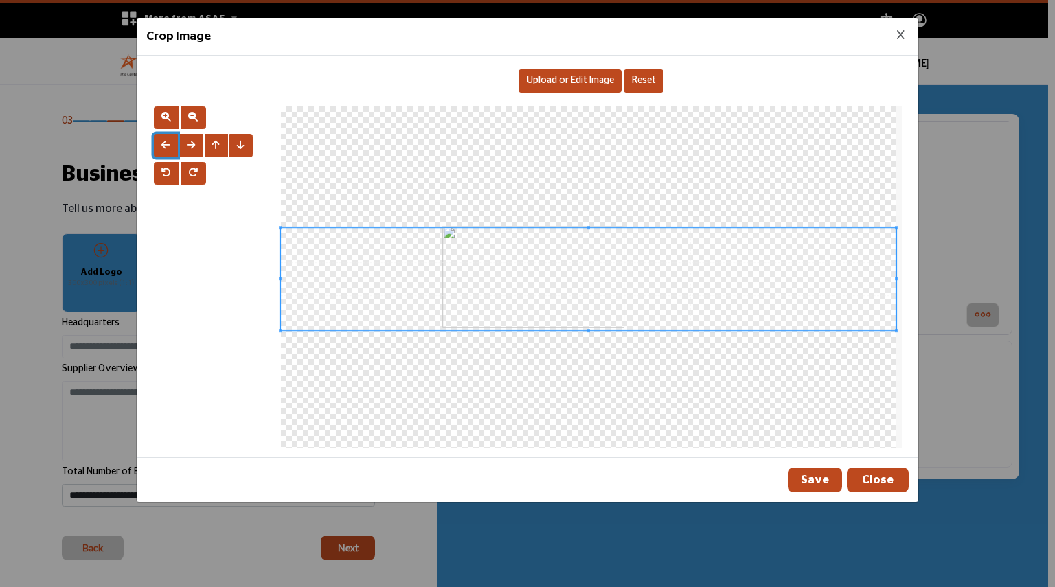
click at [157, 144] on button "button" at bounding box center [166, 145] width 24 height 23
click at [194, 146] on span "button" at bounding box center [191, 145] width 8 height 10
click at [212, 144] on span "button" at bounding box center [216, 145] width 8 height 10
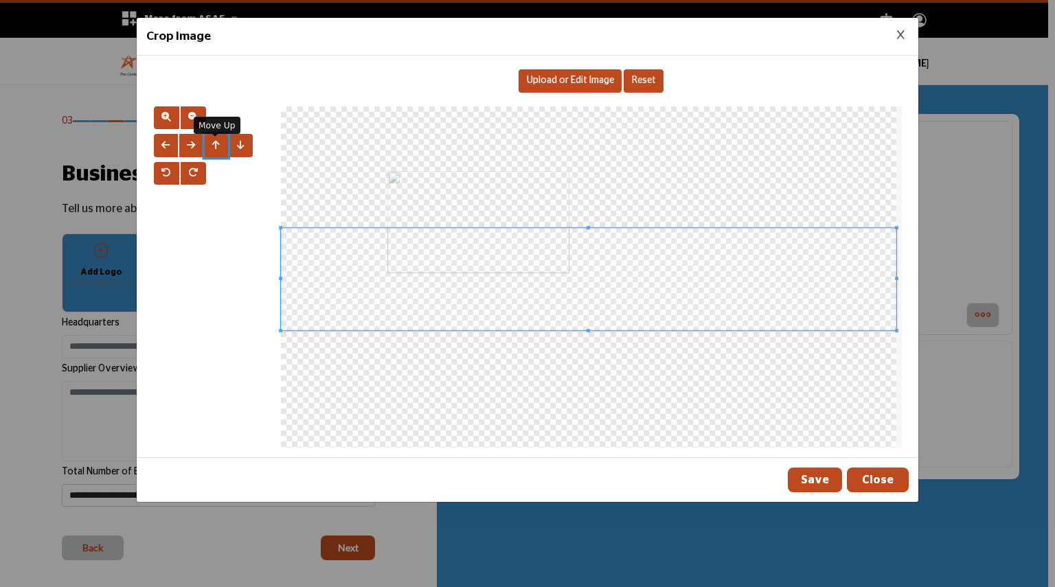
click at [212, 144] on span "button" at bounding box center [216, 145] width 8 height 10
click at [168, 147] on span "button" at bounding box center [165, 145] width 8 height 10
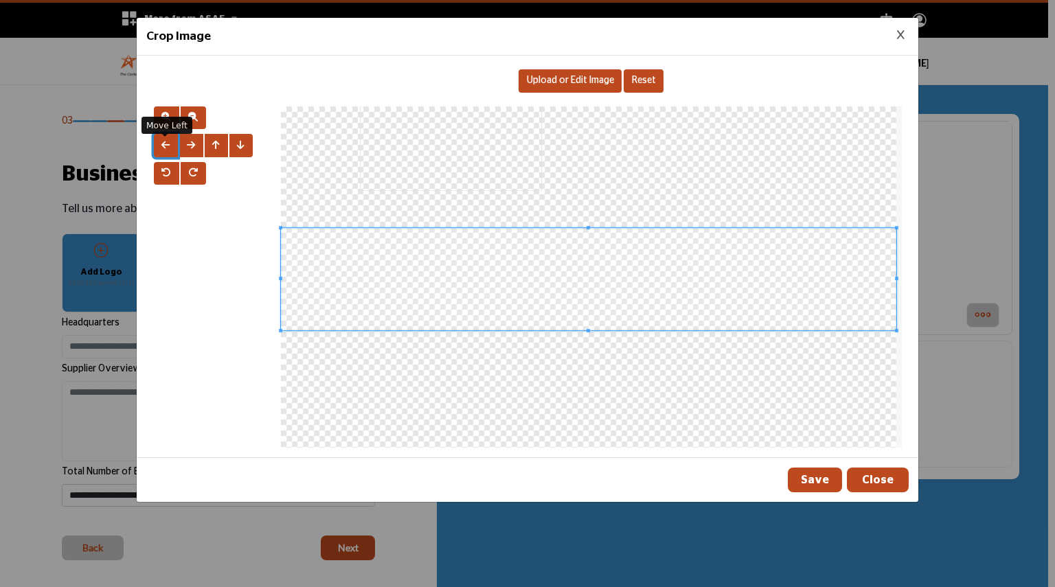
click at [168, 147] on span "button" at bounding box center [165, 145] width 8 height 10
click at [199, 149] on button "button" at bounding box center [191, 145] width 24 height 23
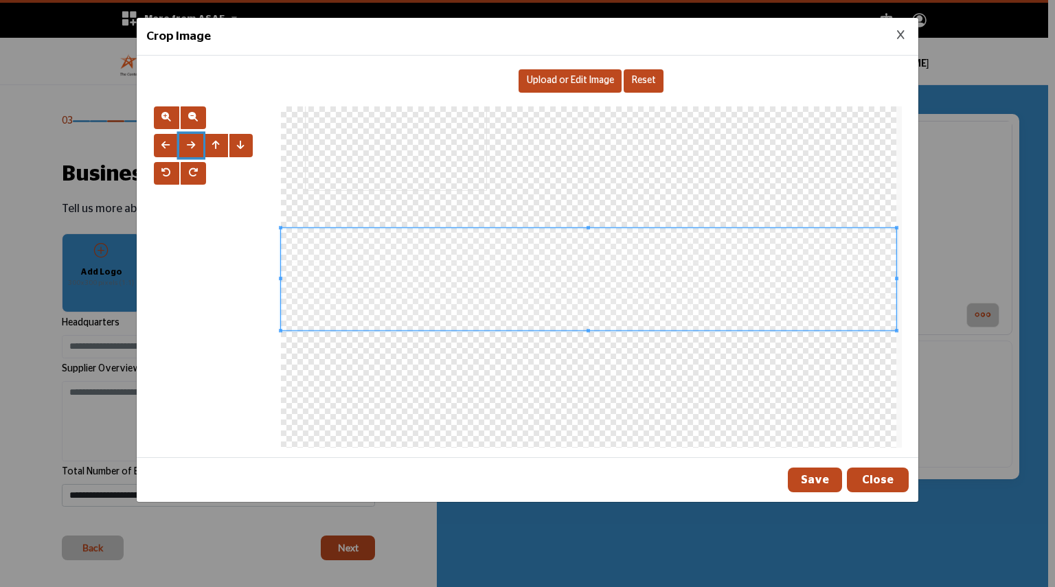
click at [370, 144] on div at bounding box center [589, 276] width 616 height 341
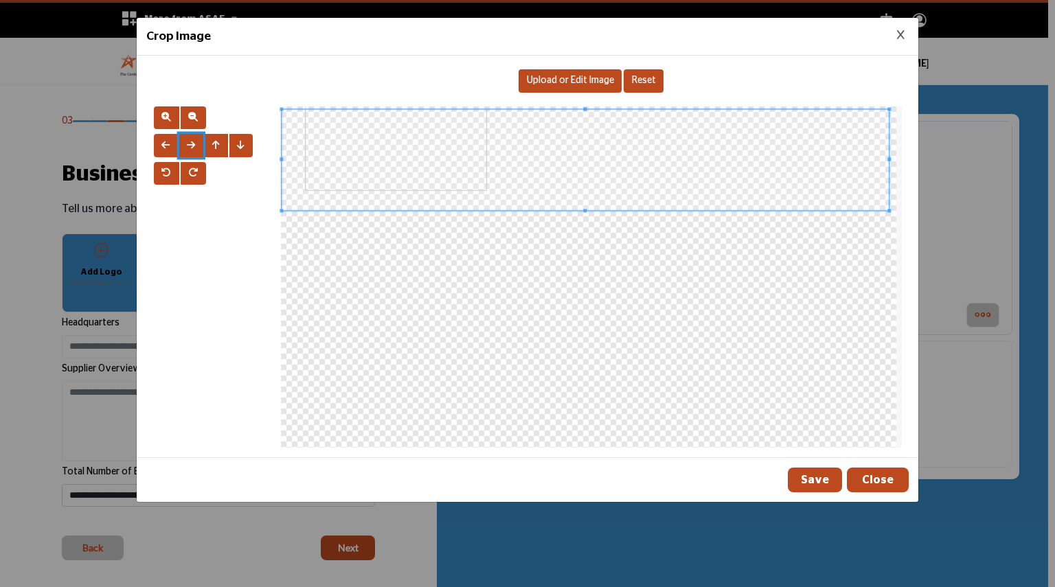
click at [581, 152] on span at bounding box center [585, 159] width 607 height 101
click at [819, 476] on button "Save" at bounding box center [815, 480] width 54 height 25
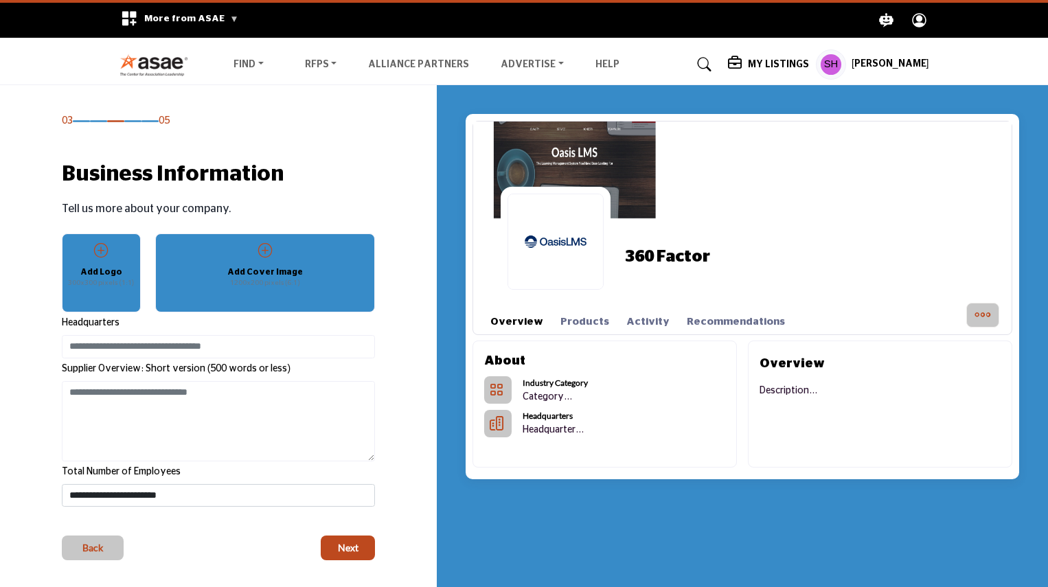
click at [290, 289] on div "Add Cover Image 1200x200 pixels (6:1)" at bounding box center [265, 266] width 194 height 47
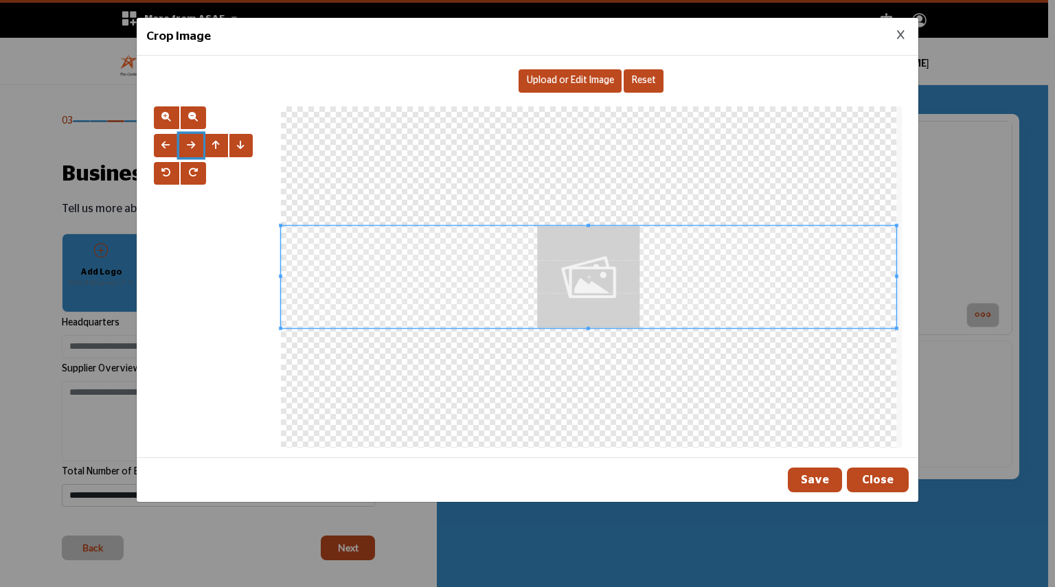
click at [200, 142] on button "button" at bounding box center [191, 145] width 24 height 23
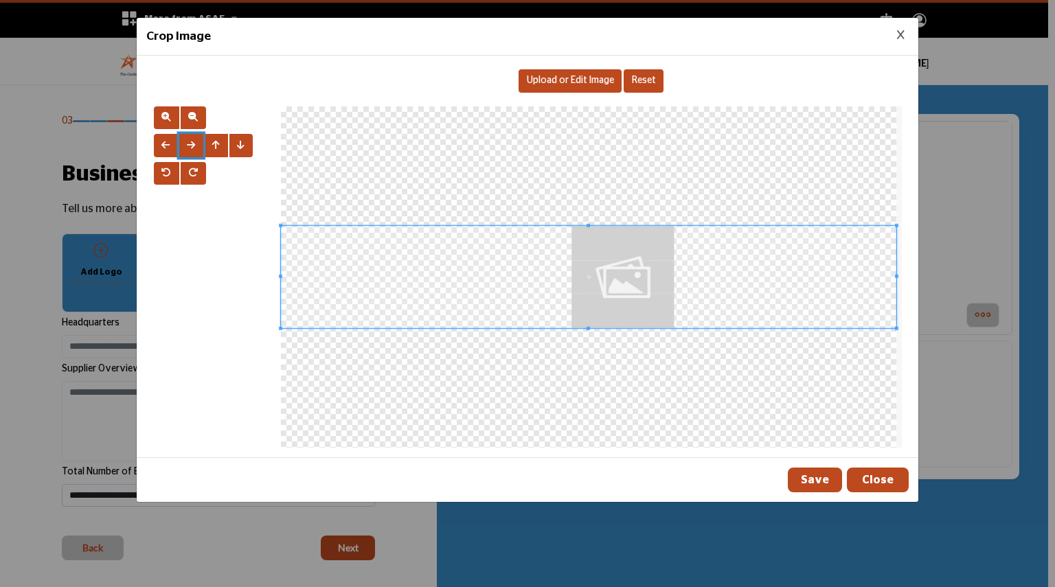
click at [200, 142] on button "button" at bounding box center [191, 145] width 24 height 23
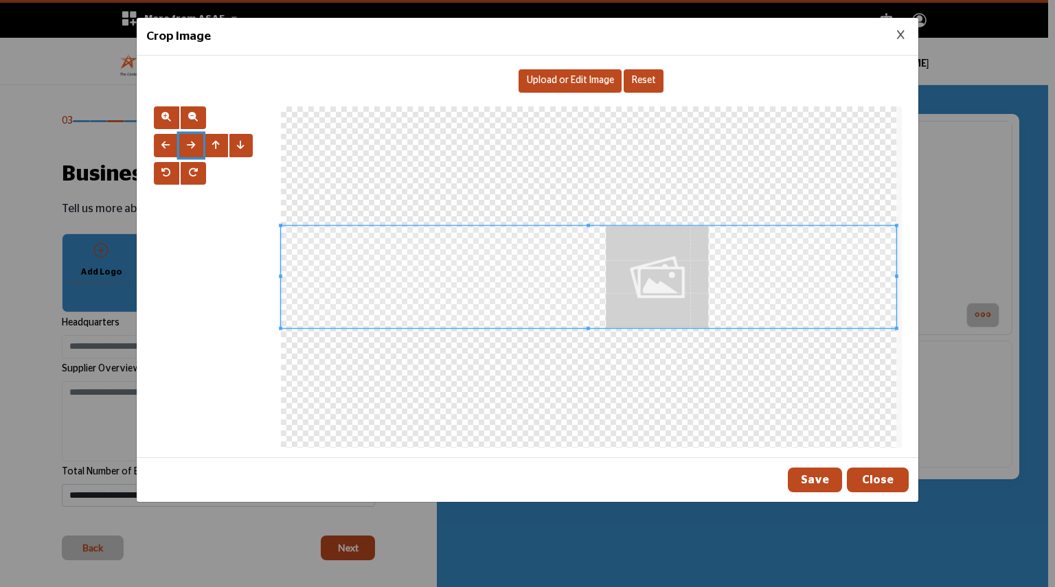
click at [200, 142] on button "button" at bounding box center [191, 145] width 24 height 23
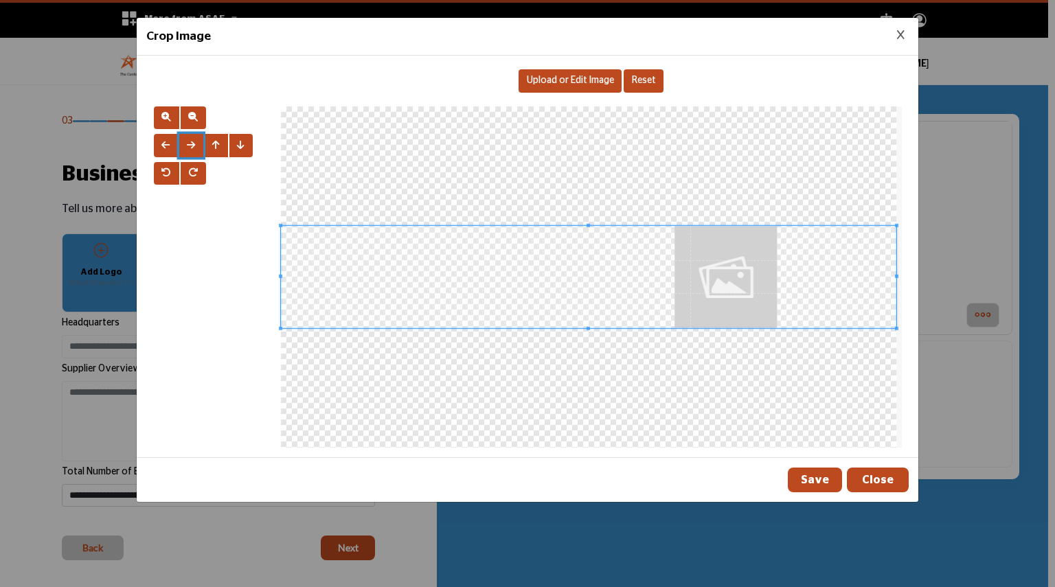
click at [200, 142] on button "button" at bounding box center [191, 145] width 24 height 23
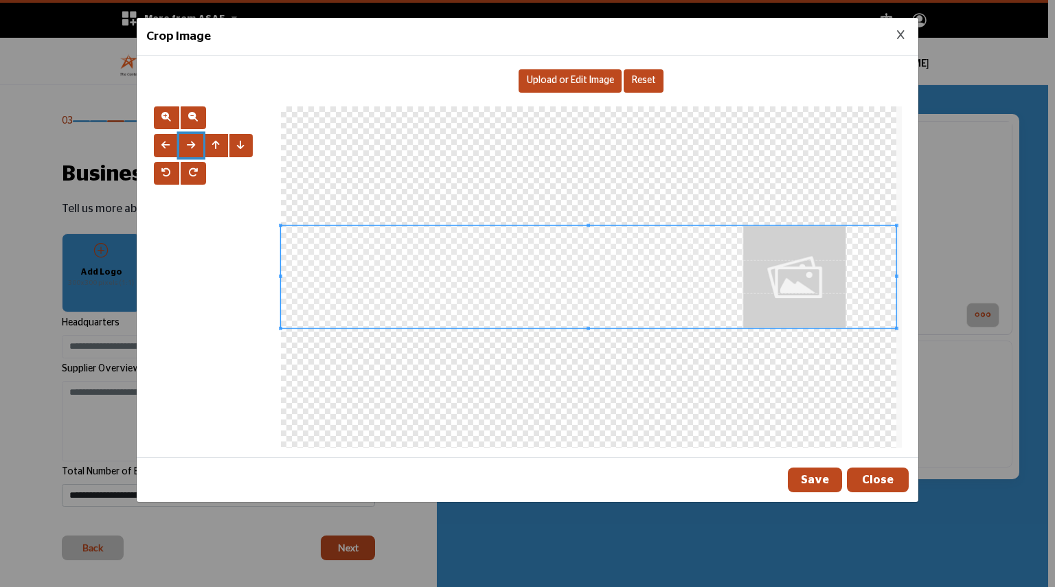
click at [200, 142] on button "button" at bounding box center [191, 145] width 24 height 23
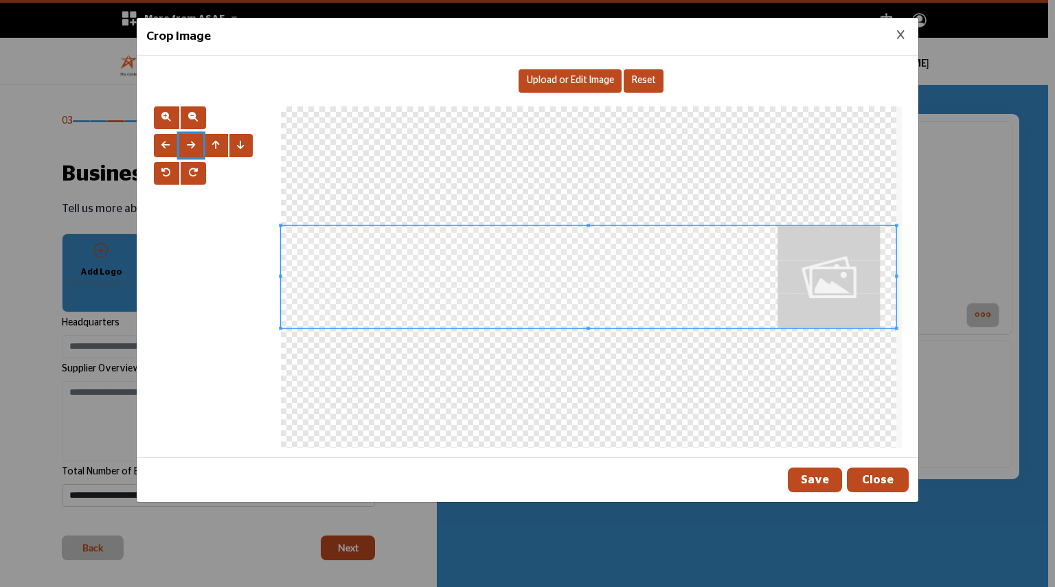
click at [200, 142] on button "button" at bounding box center [191, 145] width 24 height 23
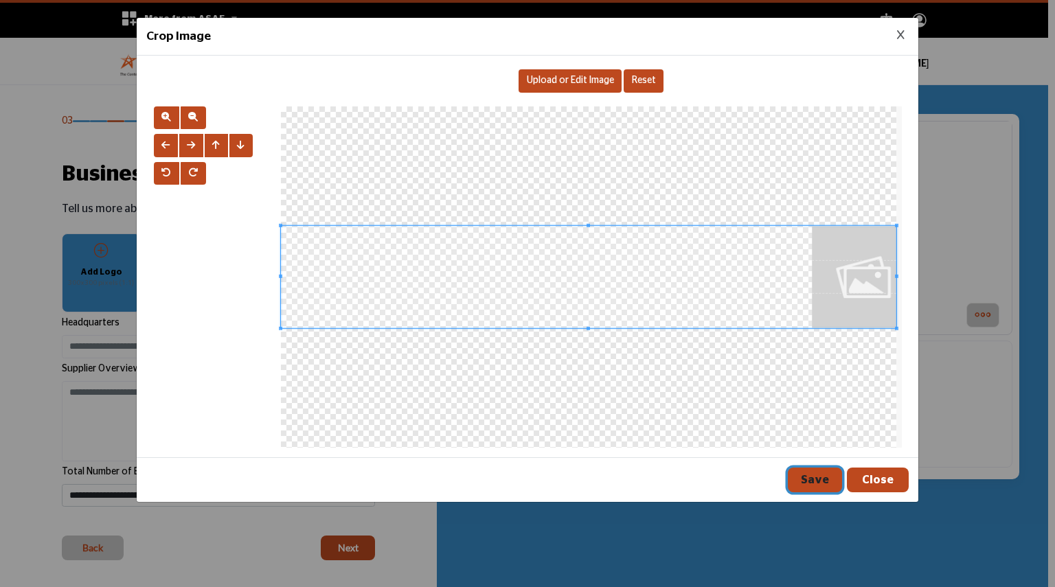
click at [831, 486] on button "Save" at bounding box center [815, 480] width 54 height 25
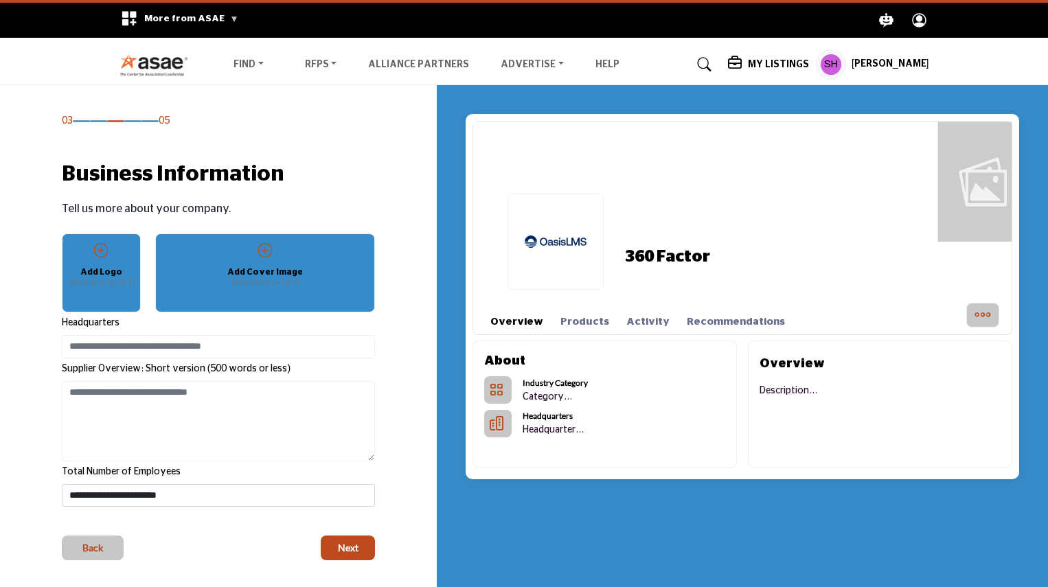
click at [296, 285] on p "1200x200 pixels (6:1)" at bounding box center [265, 283] width 70 height 10
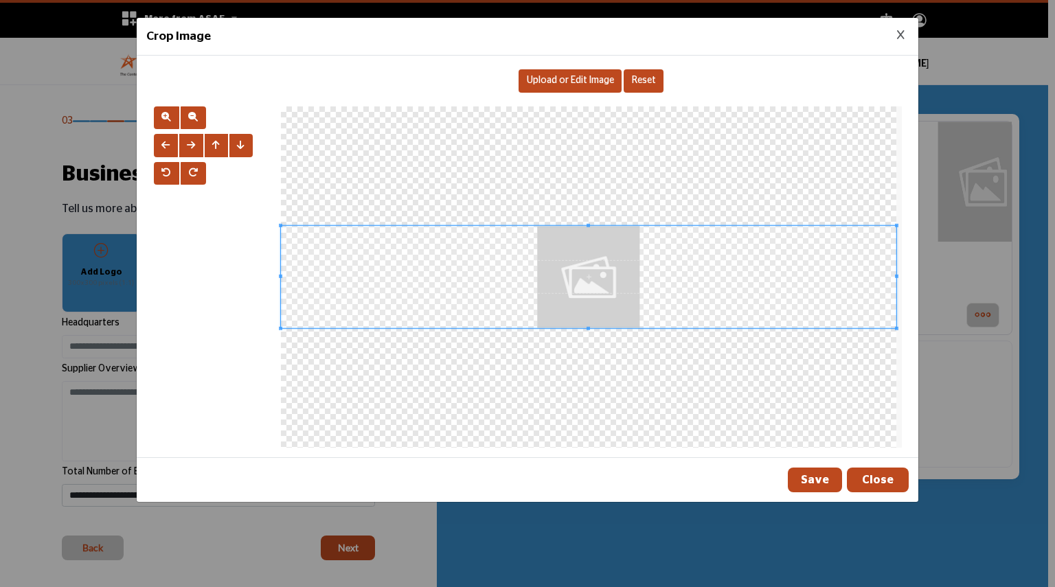
click at [562, 82] on span "Upload or Edit Image" at bounding box center [570, 81] width 87 height 10
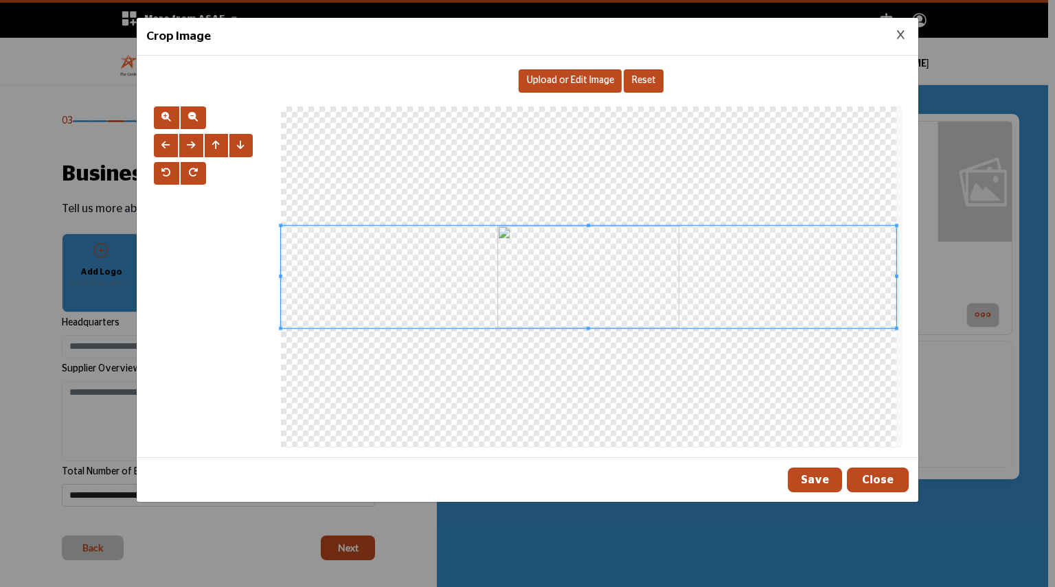
click at [504, 271] on span at bounding box center [589, 277] width 616 height 102
click at [569, 276] on span at bounding box center [589, 278] width 616 height 102
click at [195, 149] on button "button" at bounding box center [191, 145] width 24 height 23
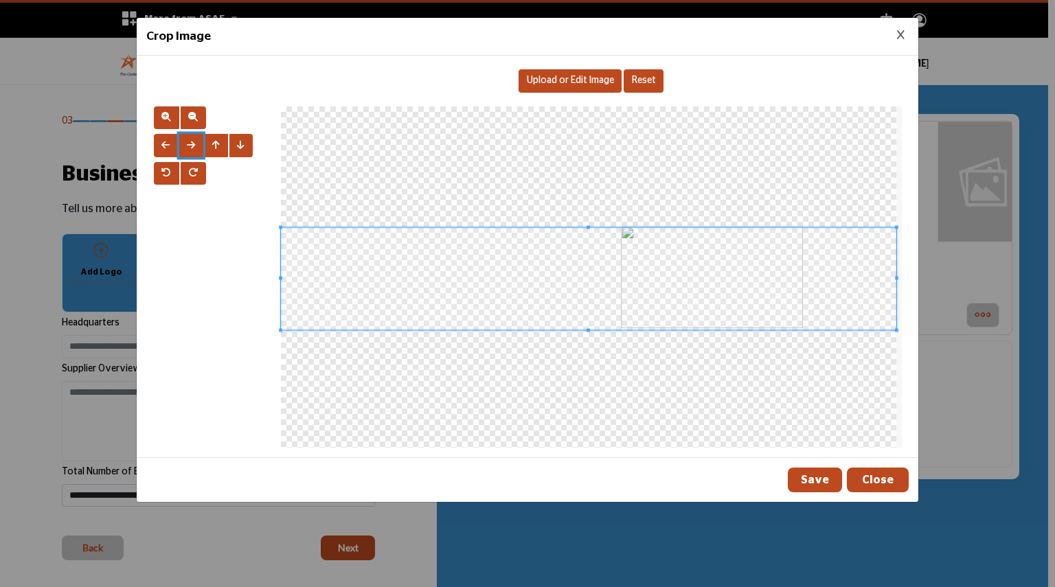
click at [195, 149] on button "button" at bounding box center [191, 145] width 24 height 23
click at [166, 149] on button "button" at bounding box center [166, 145] width 24 height 23
click at [814, 484] on button "Save" at bounding box center [815, 480] width 54 height 25
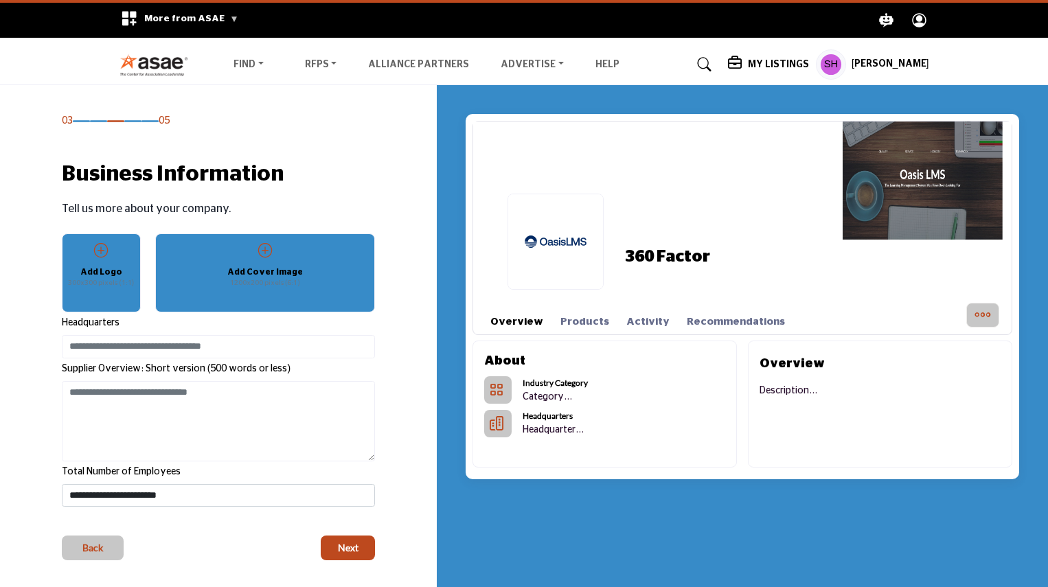
drag, startPoint x: 847, startPoint y: 205, endPoint x: 742, endPoint y: 208, distance: 105.2
click at [742, 208] on div "360 Factor" at bounding box center [756, 242] width 511 height 110
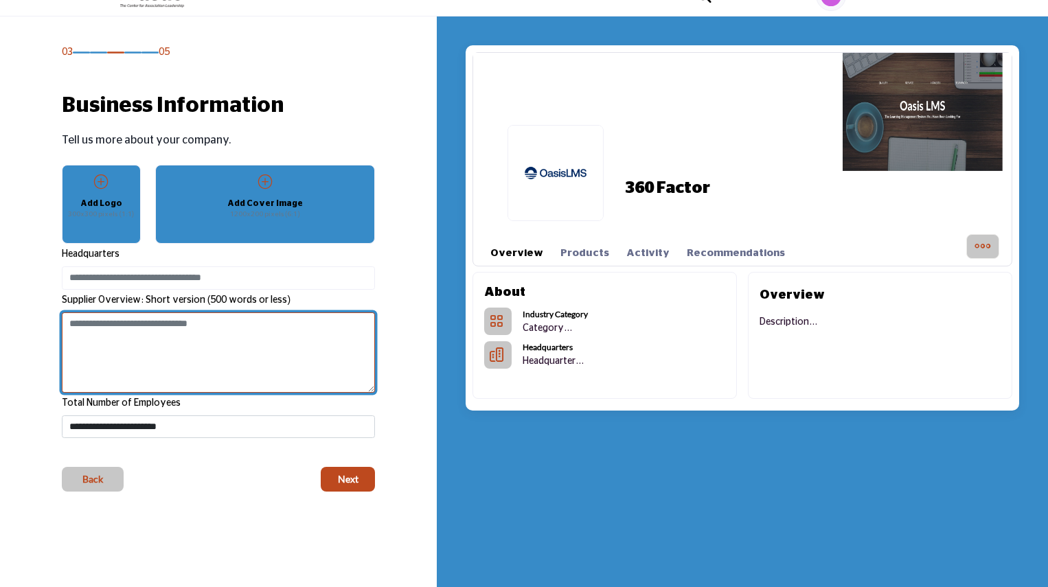
click at [256, 341] on textarea "Shortoverview" at bounding box center [218, 353] width 313 height 81
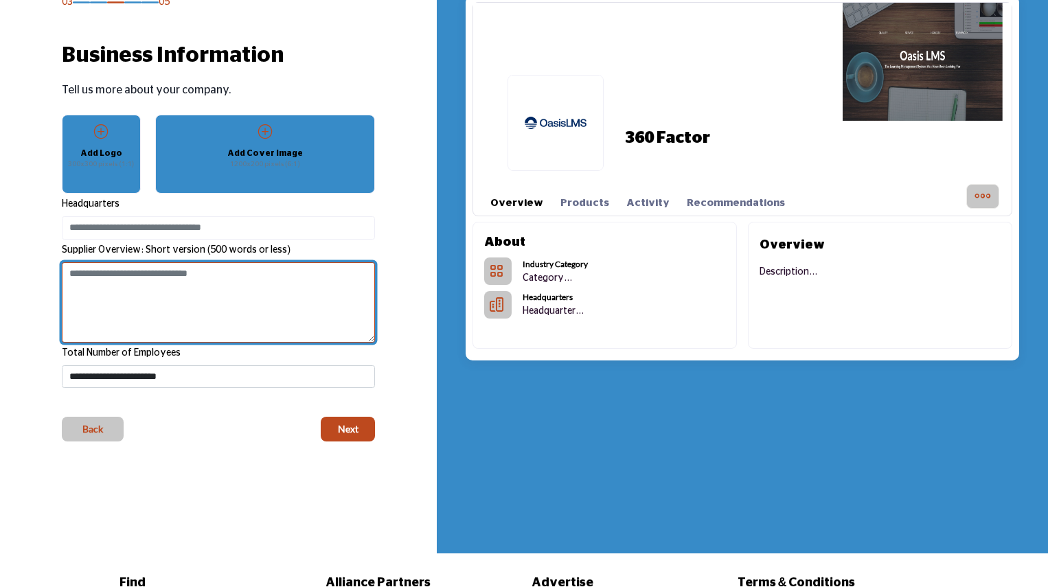
scroll to position [137, 0]
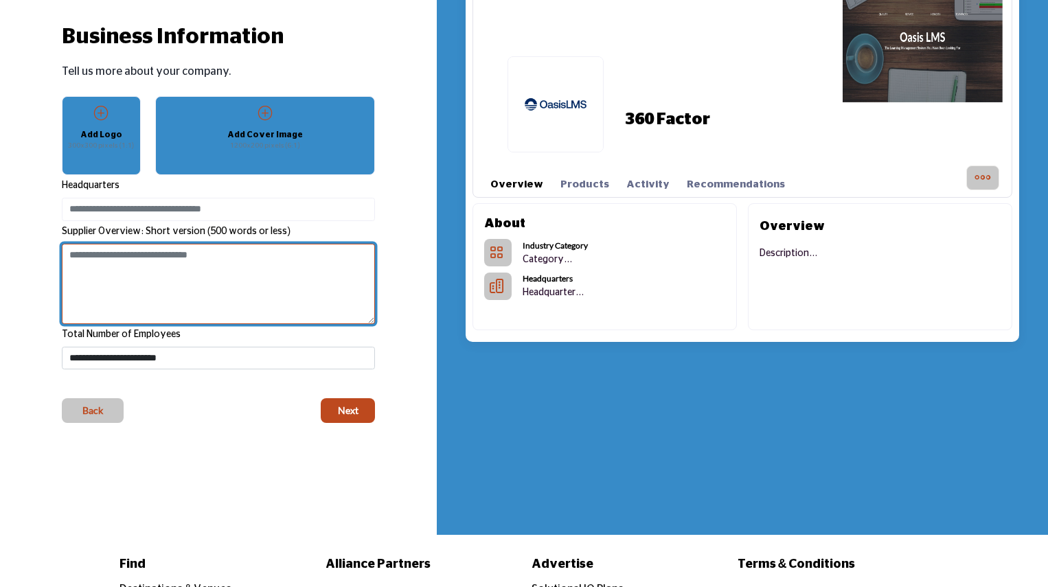
paste textarea "**********"
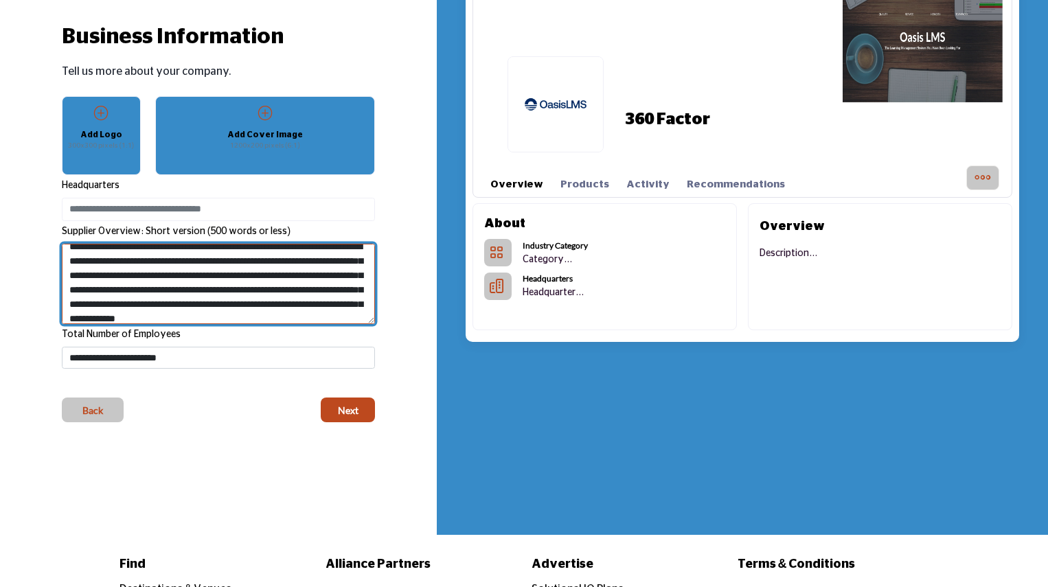
scroll to position [0, 0]
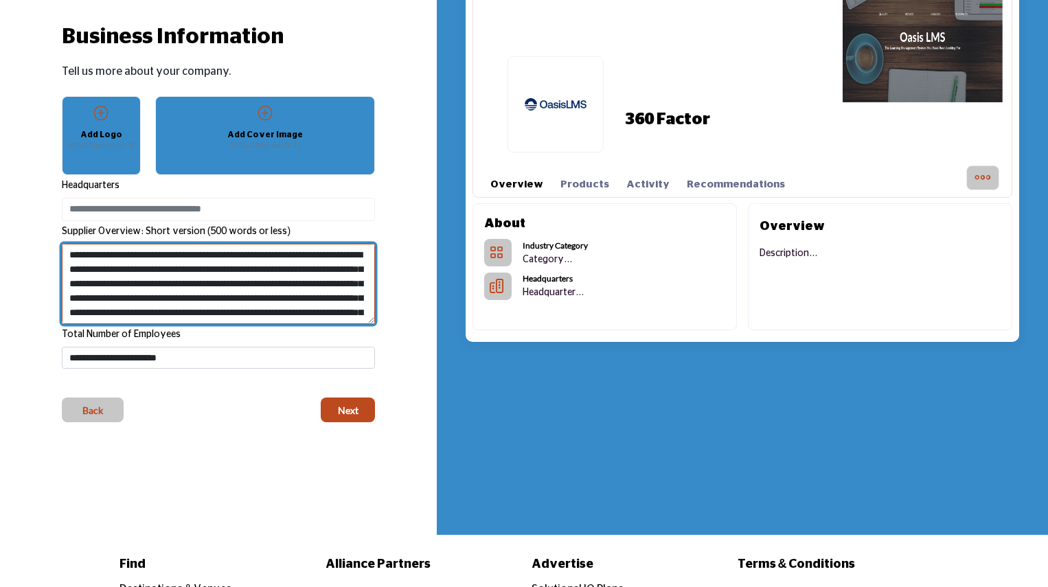
click at [330, 255] on textarea "**********" at bounding box center [218, 284] width 313 height 80
type textarea "**********"
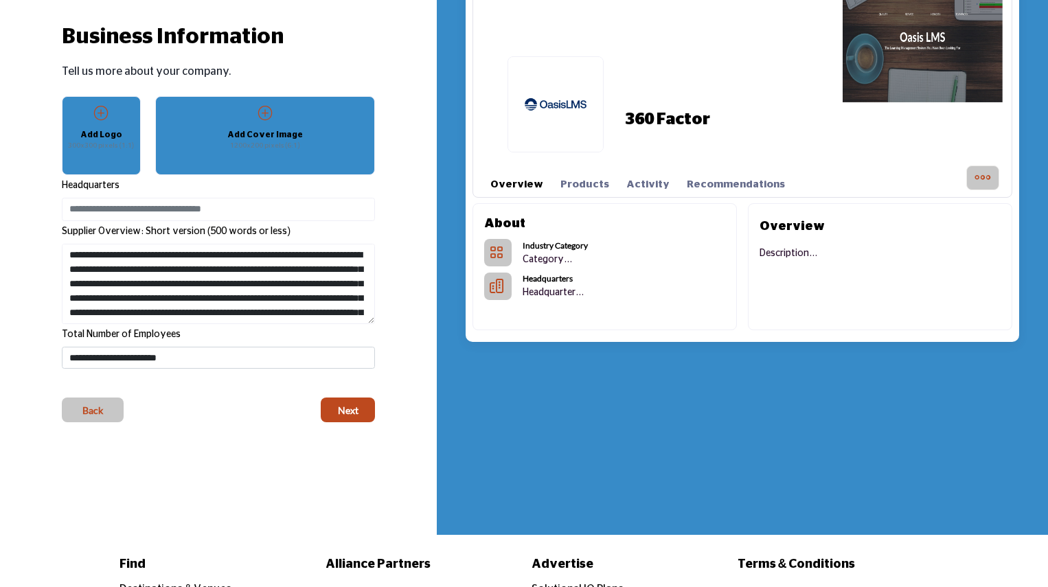
click at [235, 369] on div "03 05 Business Information" at bounding box center [218, 200] width 313 height 446
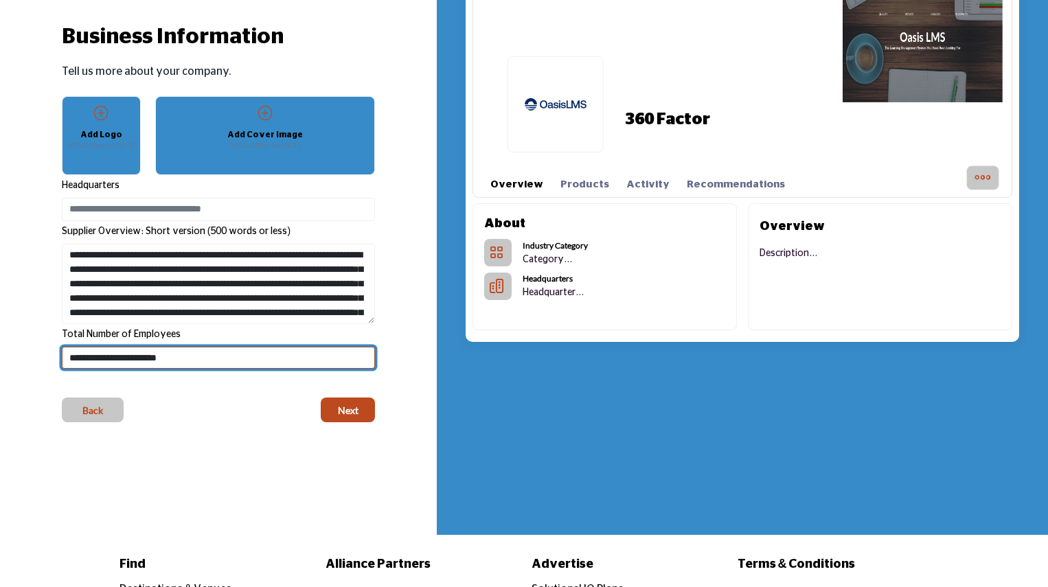
click at [236, 359] on select "**********" at bounding box center [218, 358] width 313 height 23
click at [243, 351] on select "**********" at bounding box center [218, 358] width 313 height 23
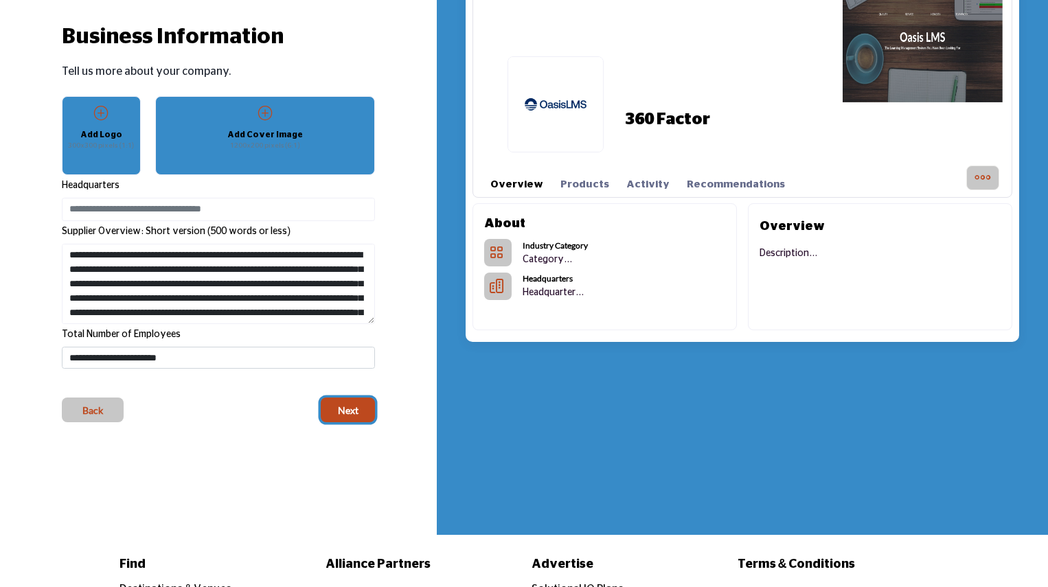
click at [357, 412] on span "Next" at bounding box center [348, 411] width 21 height 14
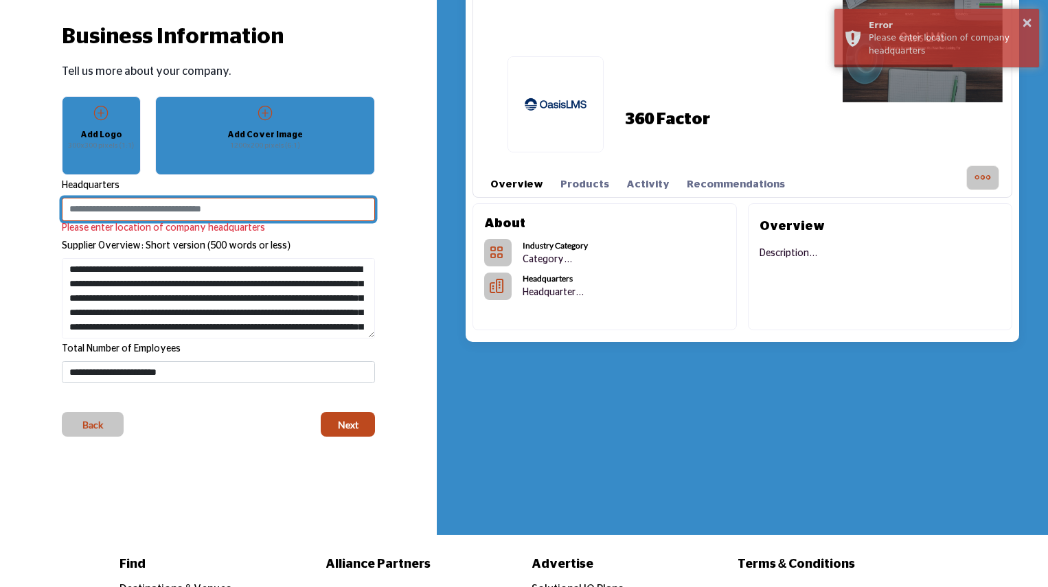
click at [211, 205] on input at bounding box center [218, 209] width 313 height 23
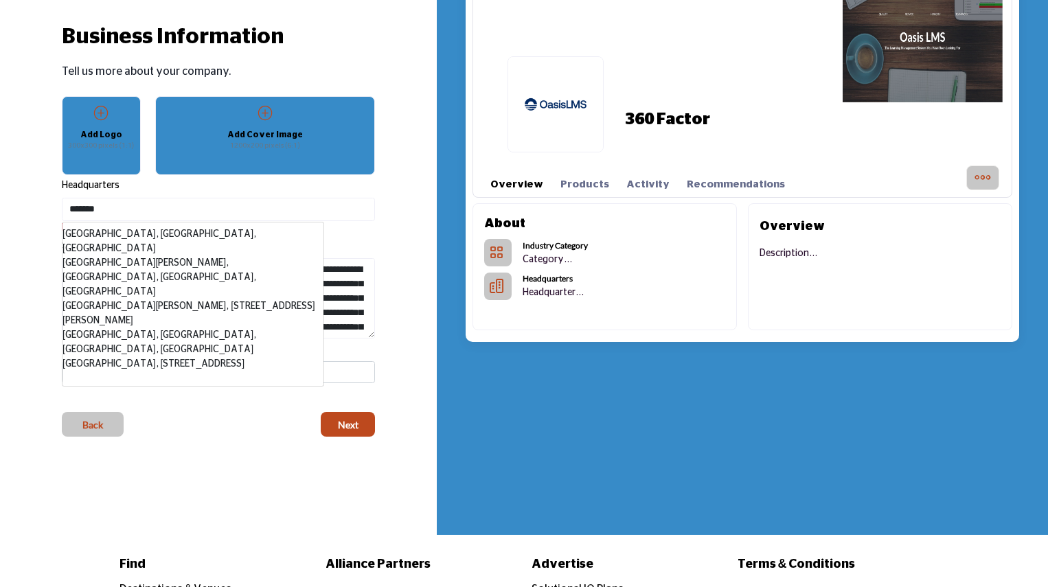
click at [118, 232] on li "Chicago, IL, USA" at bounding box center [193, 241] width 261 height 29
type input "**********"
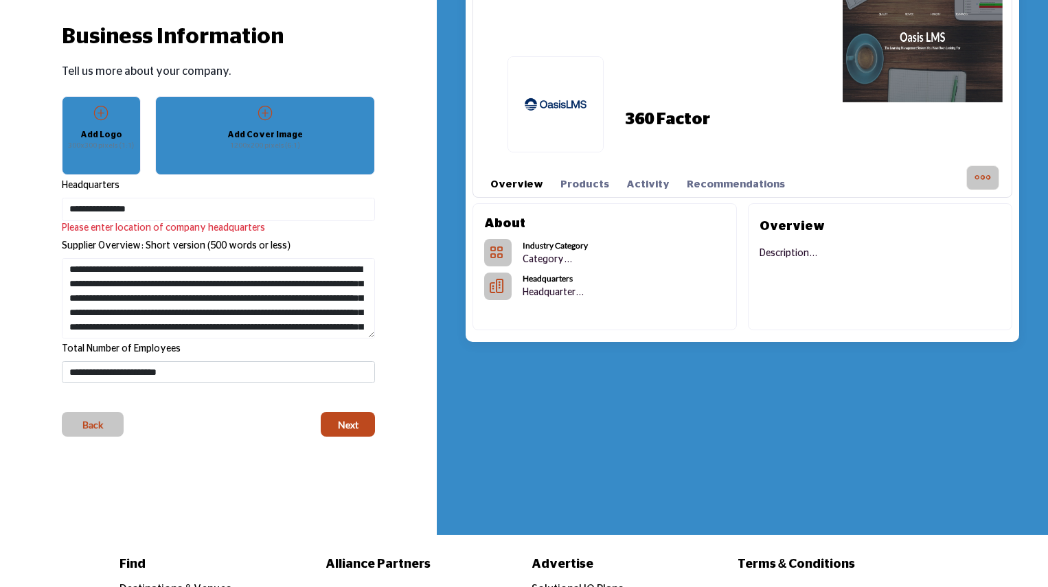
click at [377, 435] on div "03 05 Business Information Add Logo Add Cover Image" at bounding box center [218, 207] width 328 height 460
click at [374, 427] on button "Next" at bounding box center [348, 424] width 54 height 25
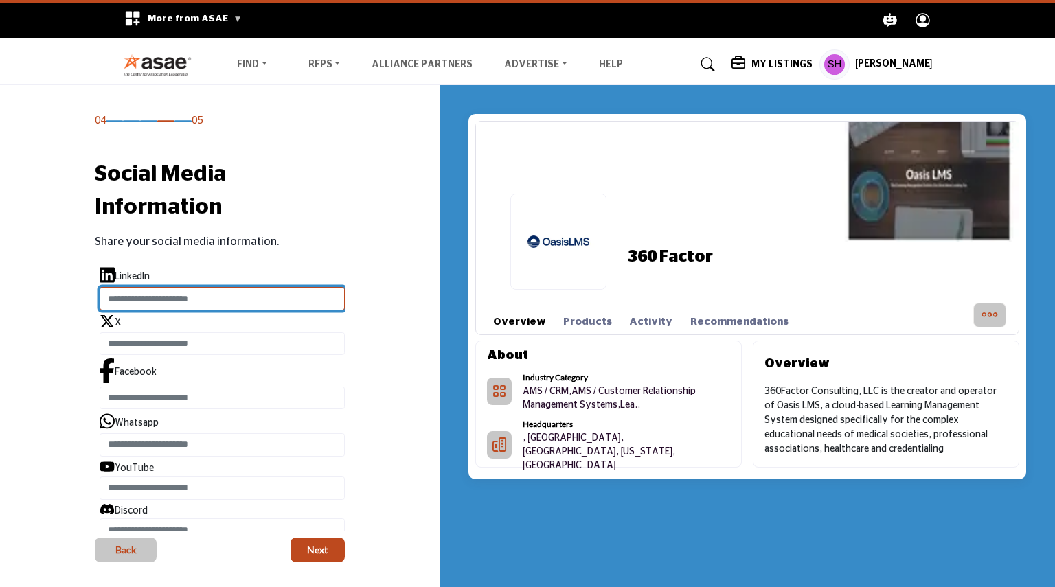
click at [162, 300] on input "Enter LinkedIn" at bounding box center [222, 298] width 245 height 23
click at [142, 300] on input "Enter LinkedIn" at bounding box center [222, 298] width 245 height 23
paste input "**********"
drag, startPoint x: 250, startPoint y: 300, endPoint x: 371, endPoint y: 304, distance: 121.0
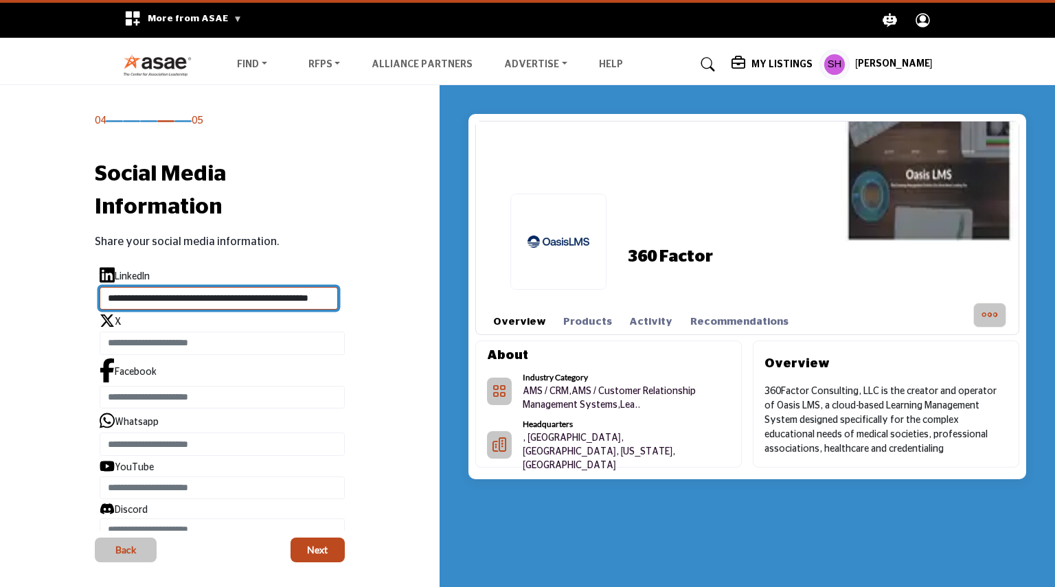
click at [371, 304] on div "04 05 Social Media Information Share your social media information." at bounding box center [220, 338] width 396 height 449
click at [288, 295] on input "**********" at bounding box center [219, 298] width 238 height 23
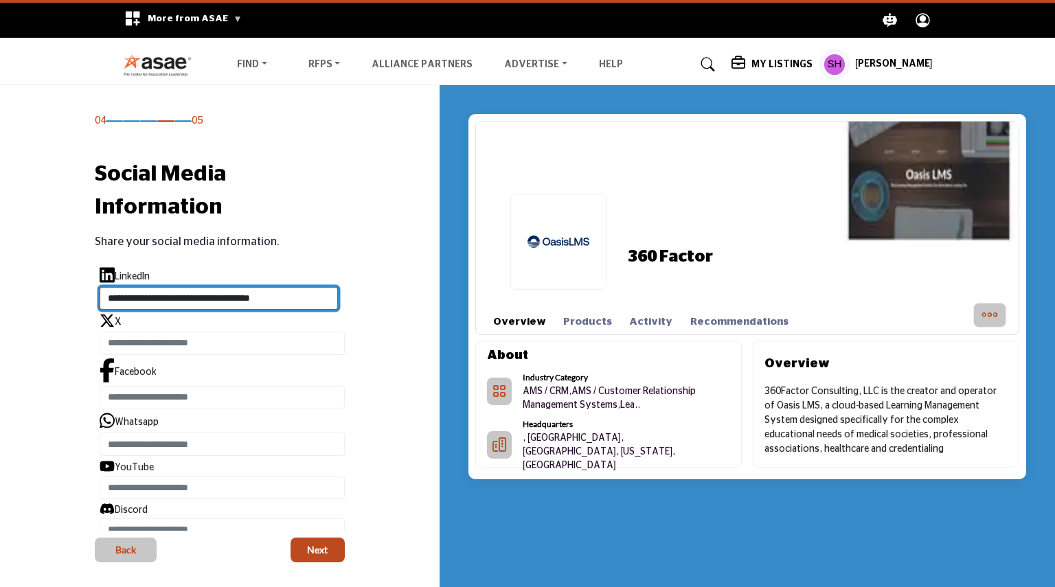
paste input "**"
type input "**********"
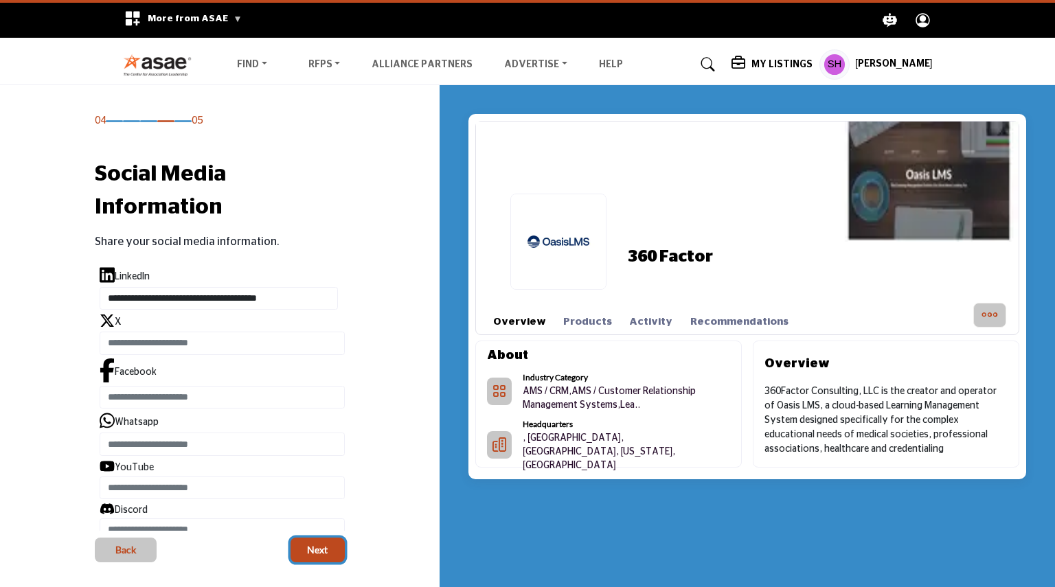
click at [326, 546] on span "Next" at bounding box center [317, 550] width 21 height 14
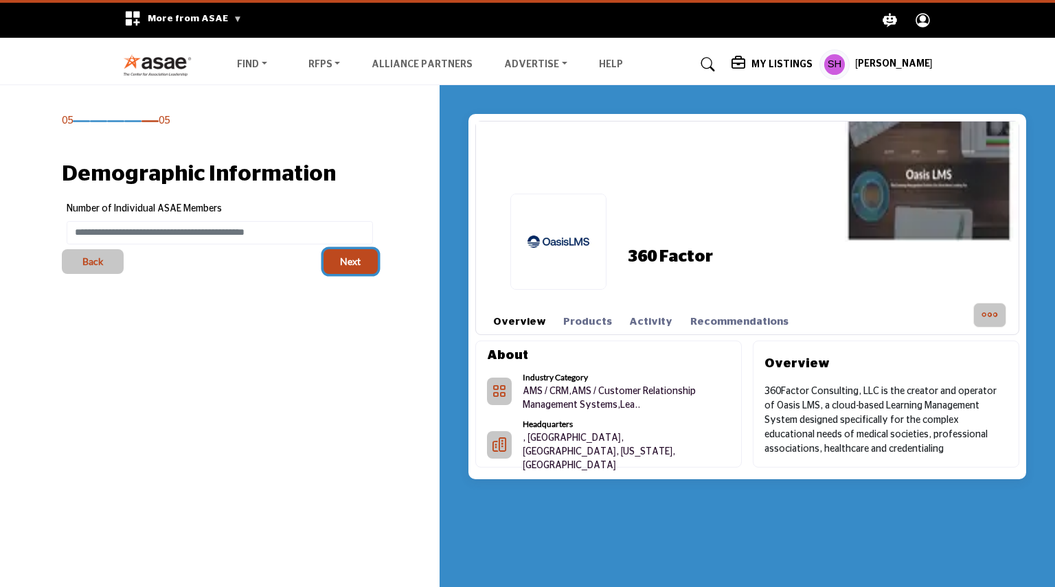
click at [350, 260] on span "Next" at bounding box center [350, 262] width 21 height 14
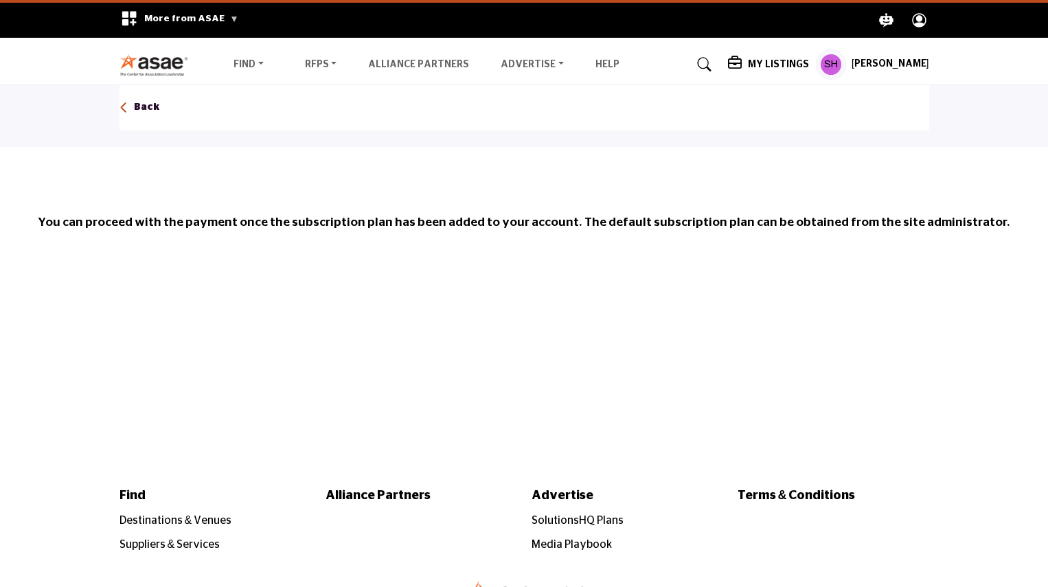
click at [759, 65] on h5 "My Listings" at bounding box center [778, 64] width 61 height 12
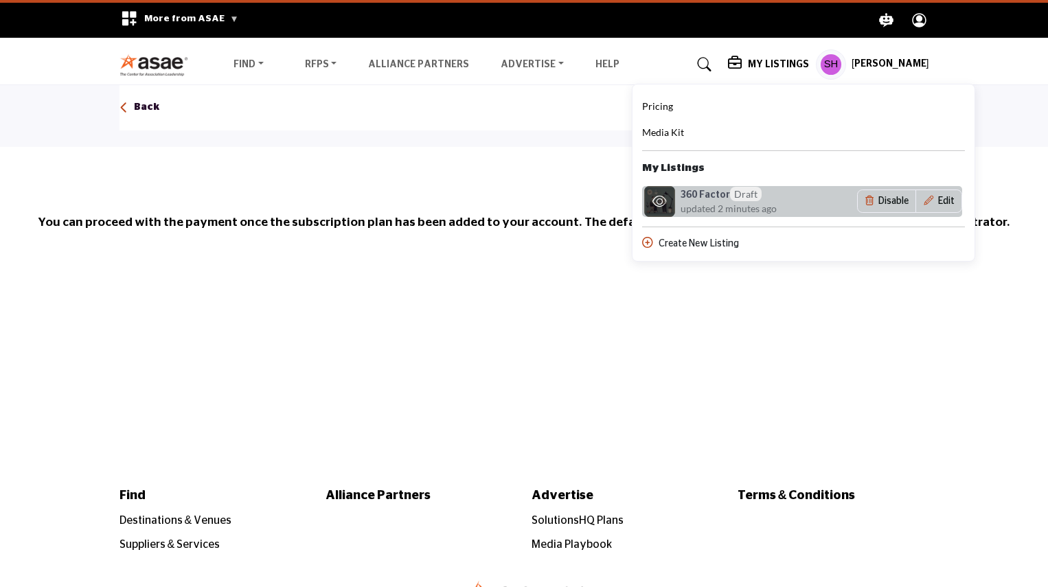
click at [682, 197] on div "360 Factor Draft updated 2 minutes ago" at bounding box center [729, 201] width 175 height 31
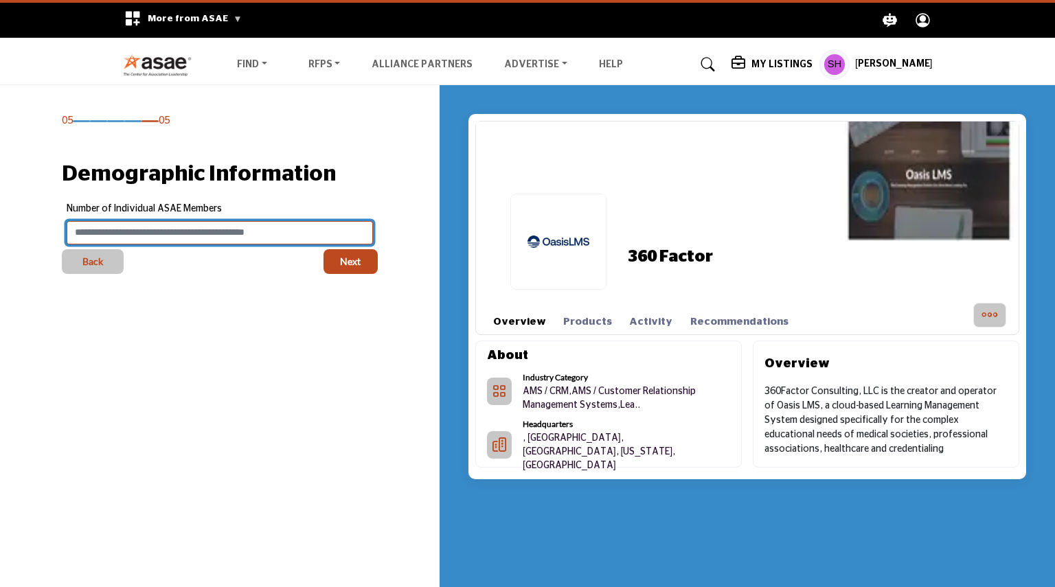
click at [288, 230] on input "Enter value for Number of Individual ASAE Members" at bounding box center [220, 232] width 306 height 23
type input "*"
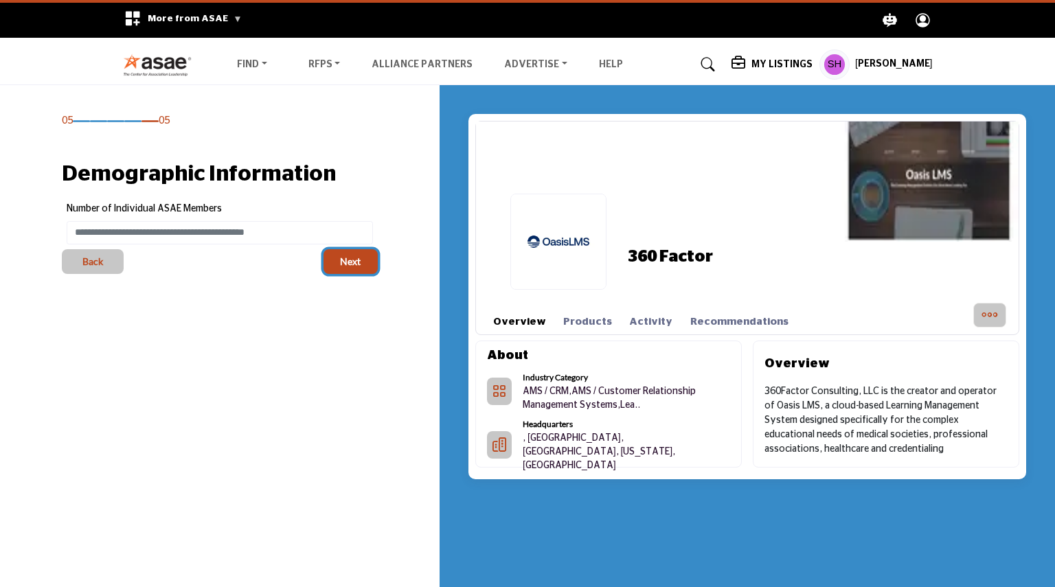
click at [359, 265] on span "Next" at bounding box center [350, 262] width 21 height 14
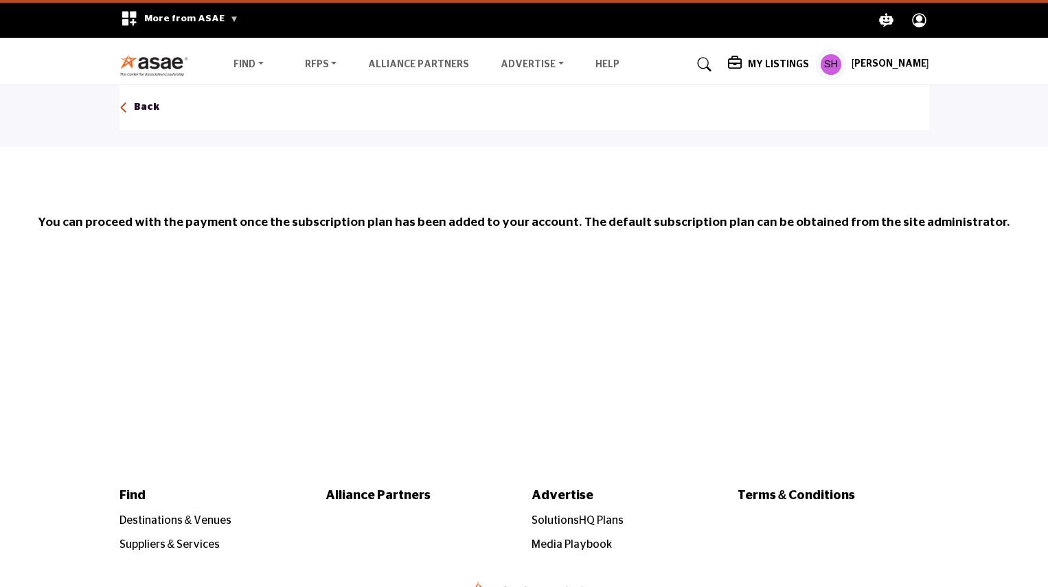
click at [772, 69] on h5 "My Listings" at bounding box center [778, 64] width 61 height 12
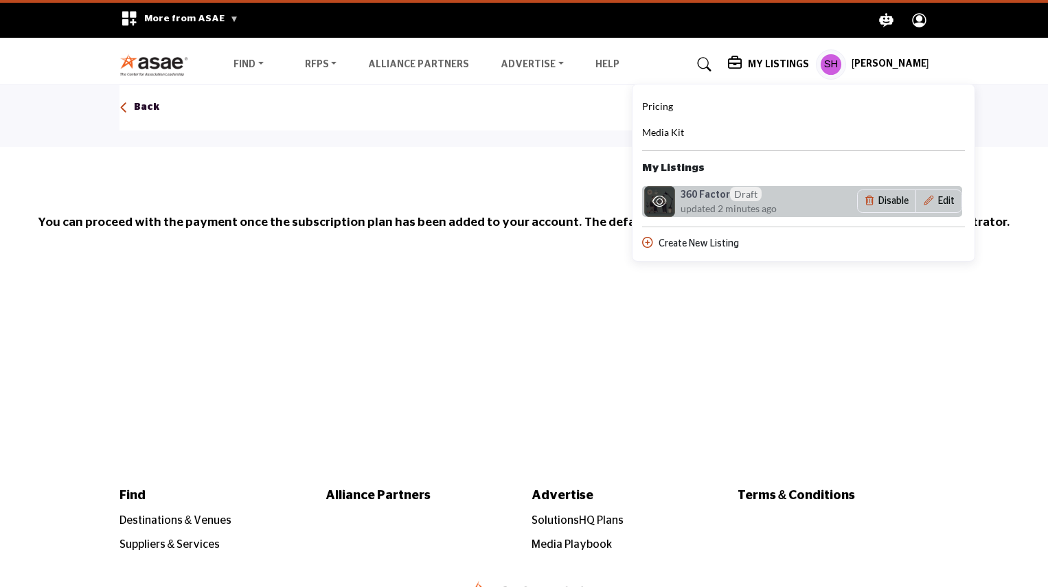
click at [675, 192] on img "Link for company listing with specific URL" at bounding box center [659, 201] width 31 height 31
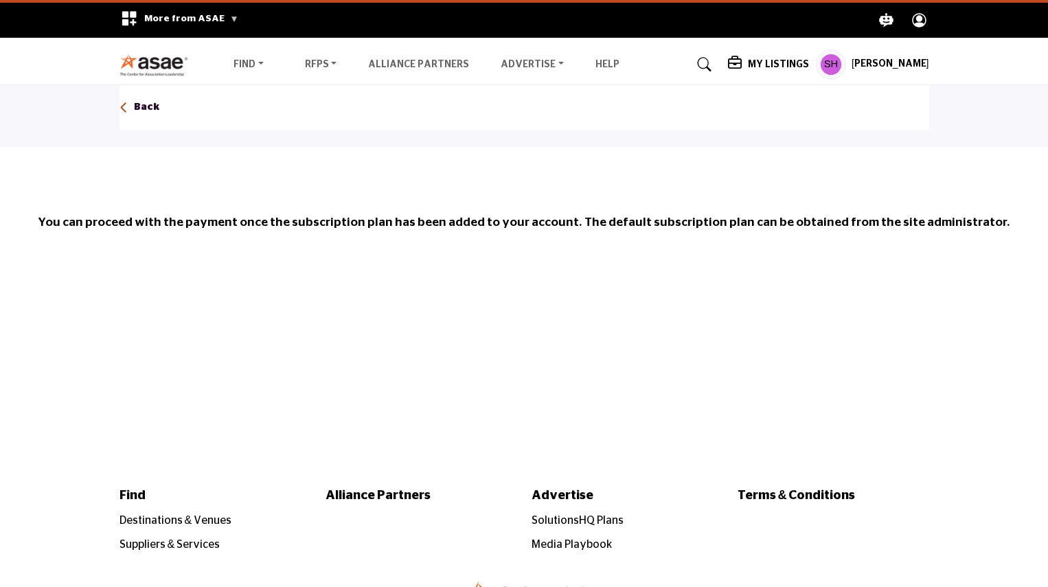
click at [757, 58] on h5 "My Listings" at bounding box center [778, 64] width 61 height 12
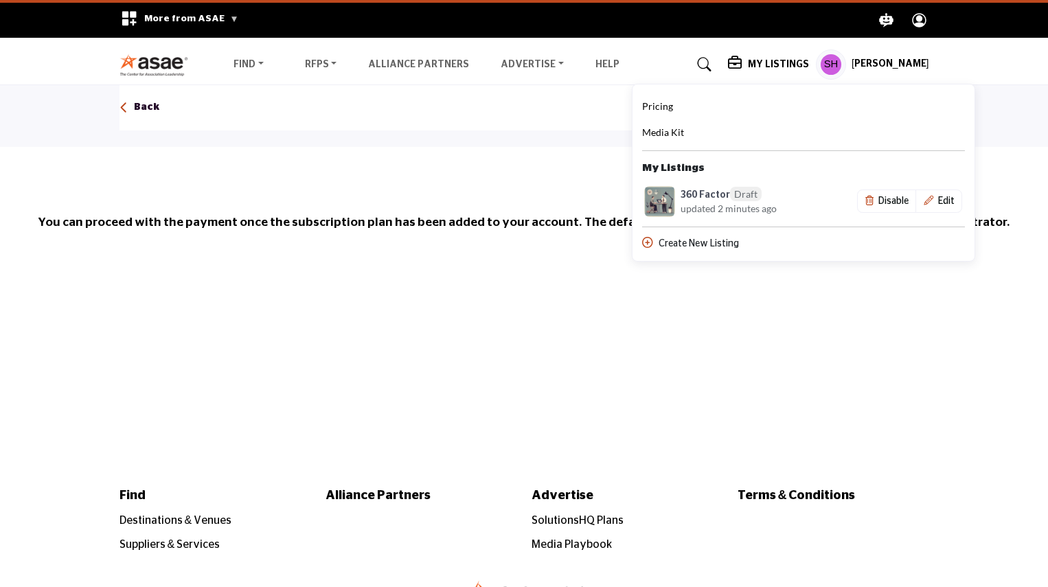
click at [757, 58] on h5 "My Listings" at bounding box center [778, 64] width 61 height 12
